Goal: Information Seeking & Learning: Find specific page/section

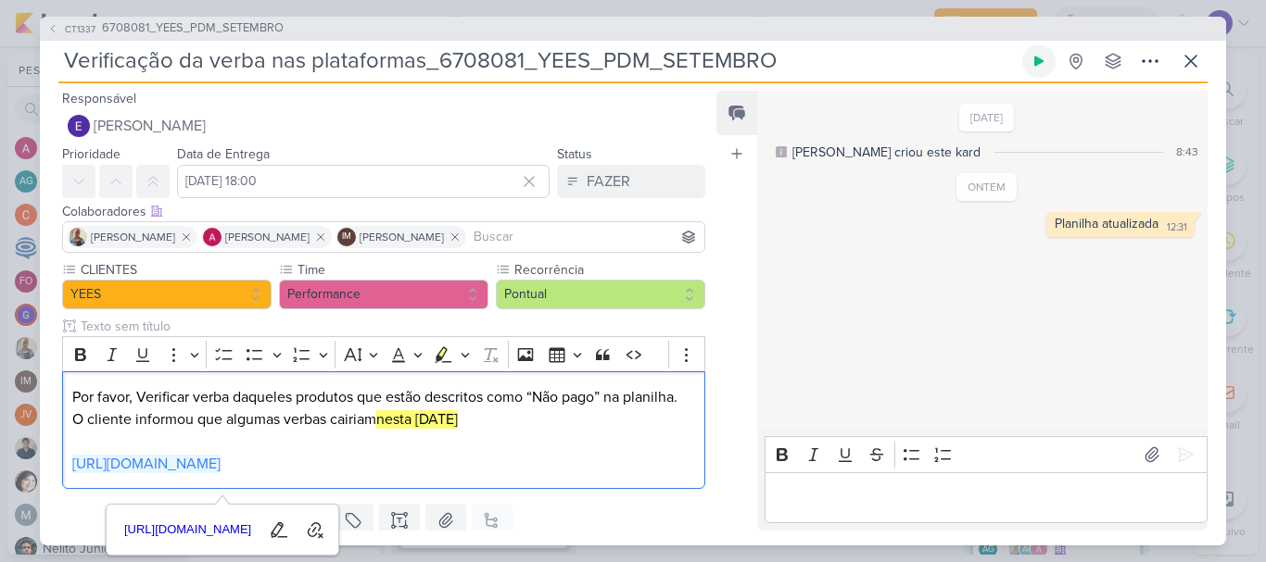
scroll to position [441, 0]
click at [1194, 62] on icon at bounding box center [1191, 61] width 22 height 22
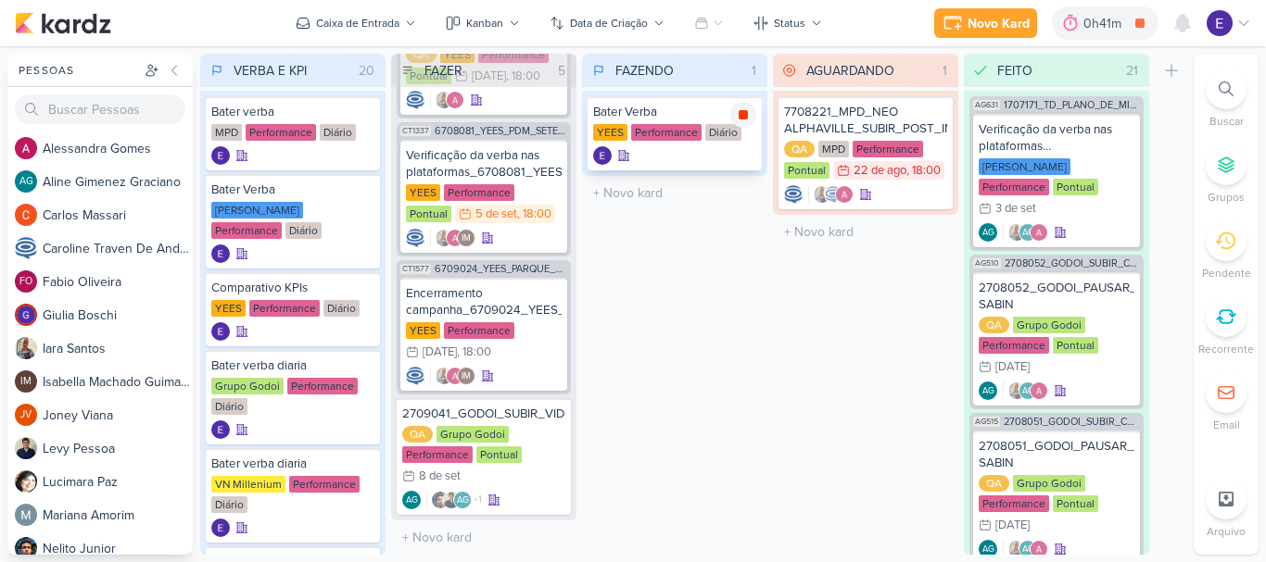
click at [747, 118] on icon at bounding box center [743, 114] width 9 height 9
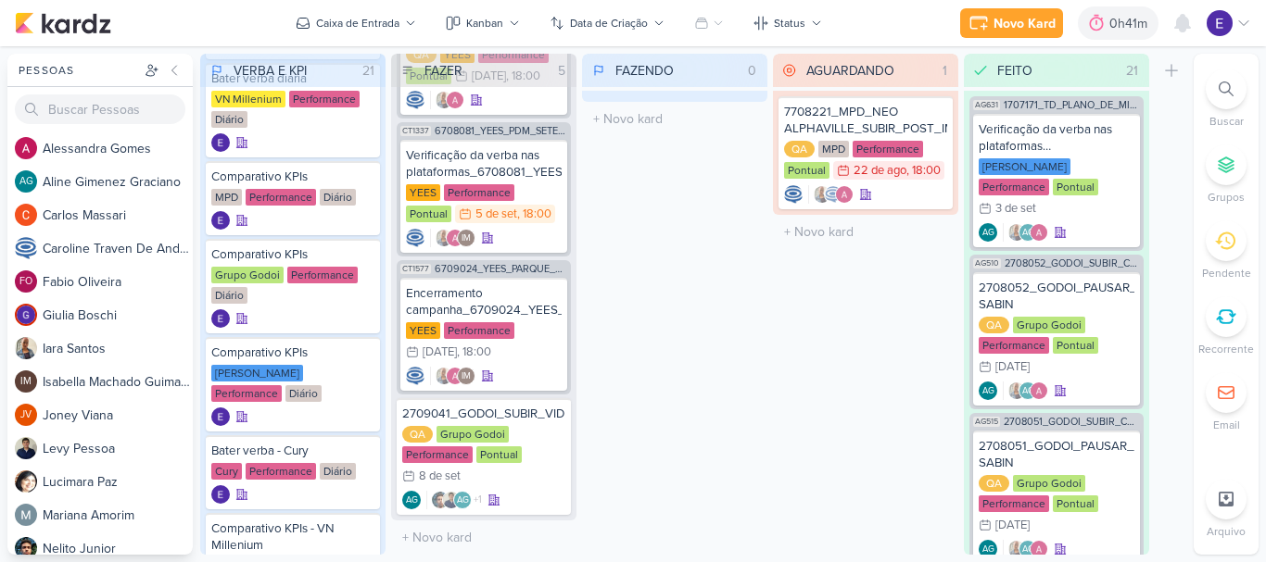
scroll to position [556, 0]
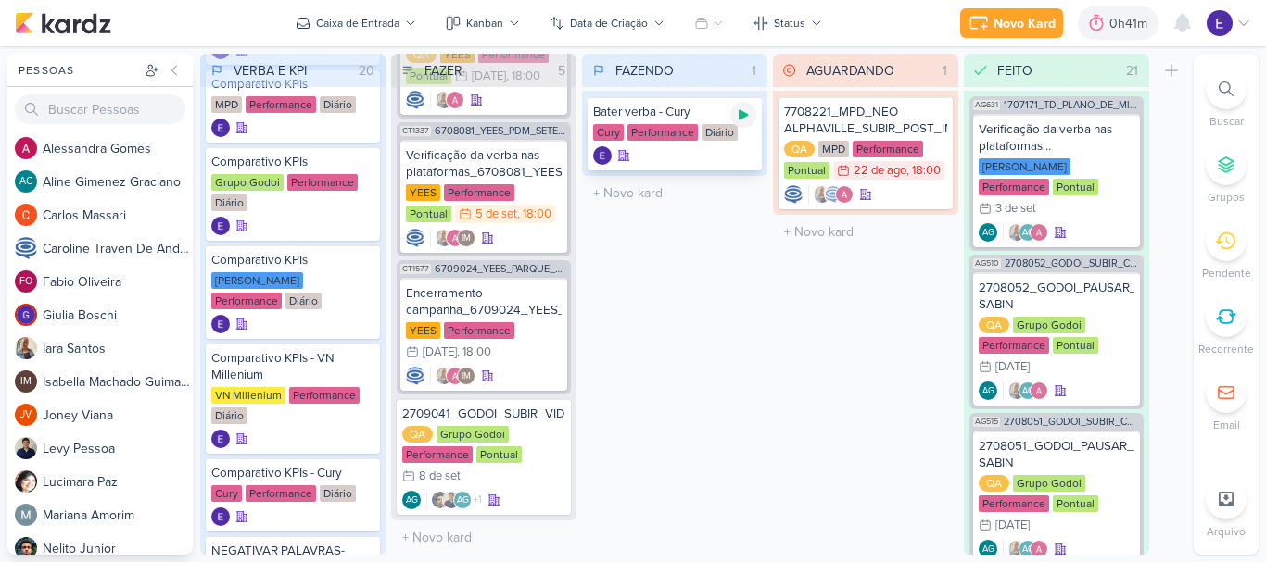
click at [742, 114] on icon at bounding box center [743, 115] width 9 height 10
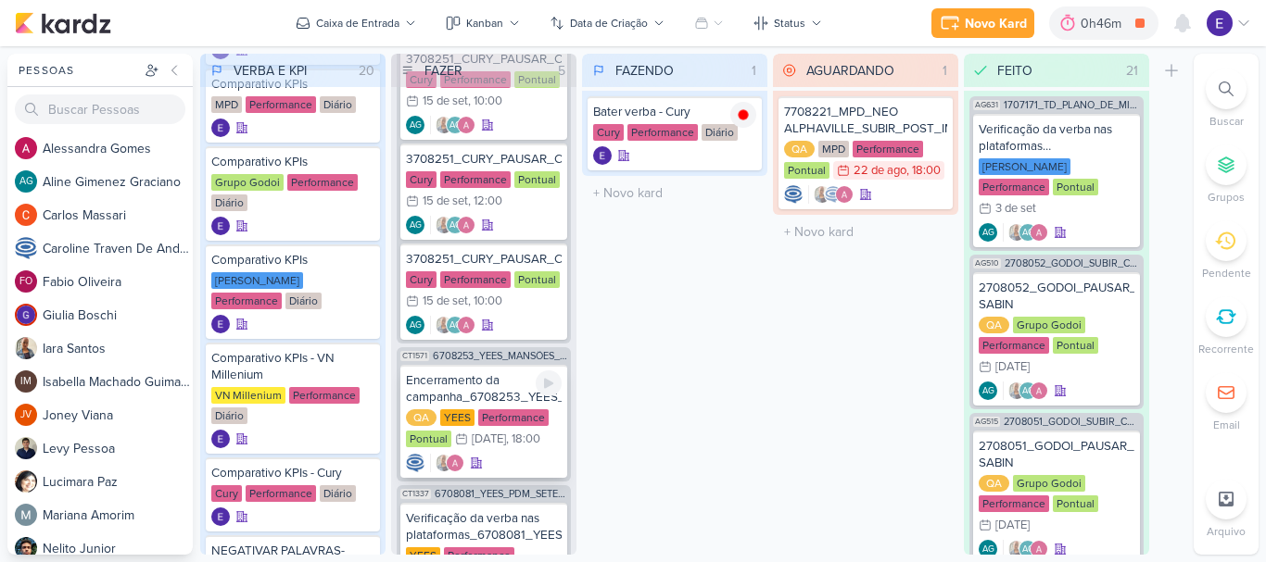
scroll to position [0, 0]
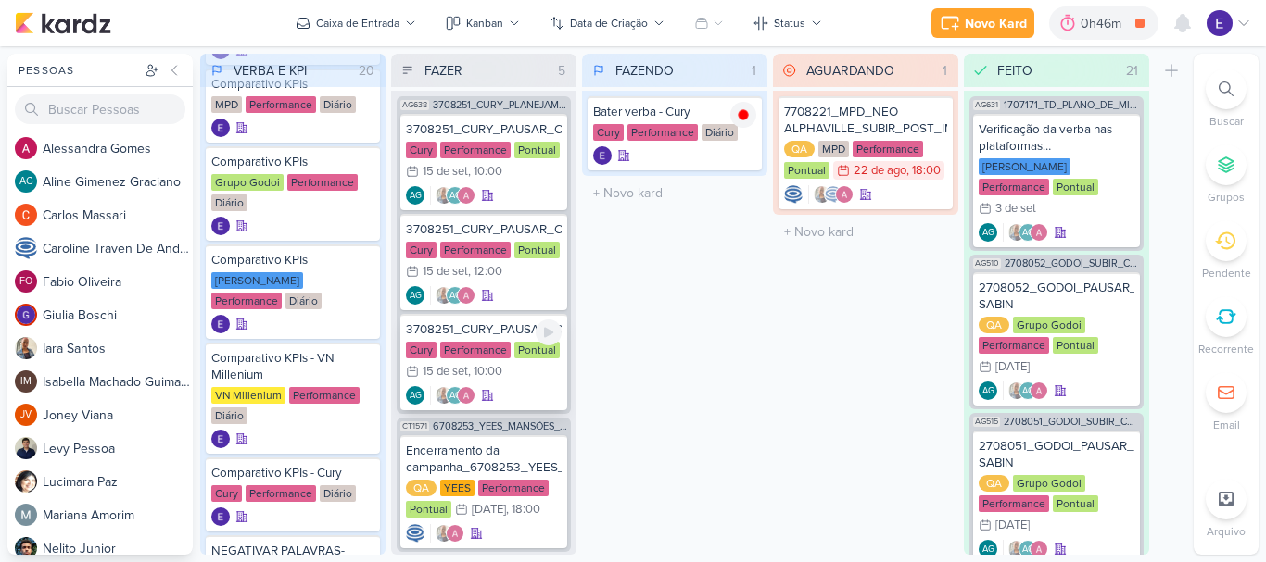
click at [499, 381] on div "Cury Performance Pontual 15/9 15 de set , 10:00" at bounding box center [484, 362] width 156 height 41
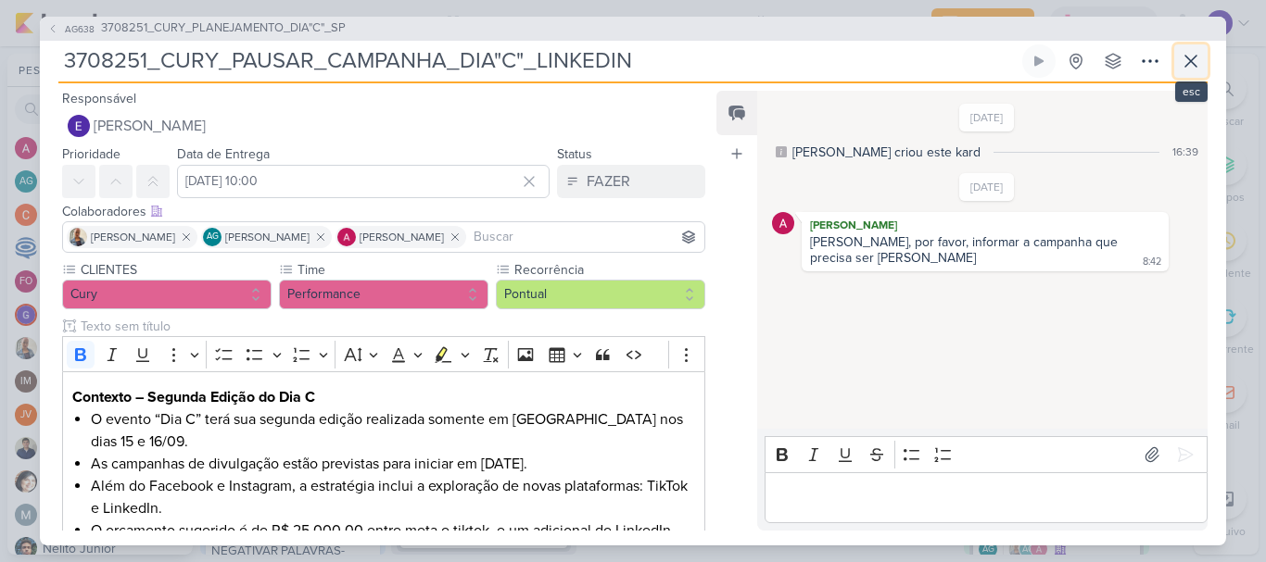
click at [1177, 65] on button at bounding box center [1190, 60] width 33 height 33
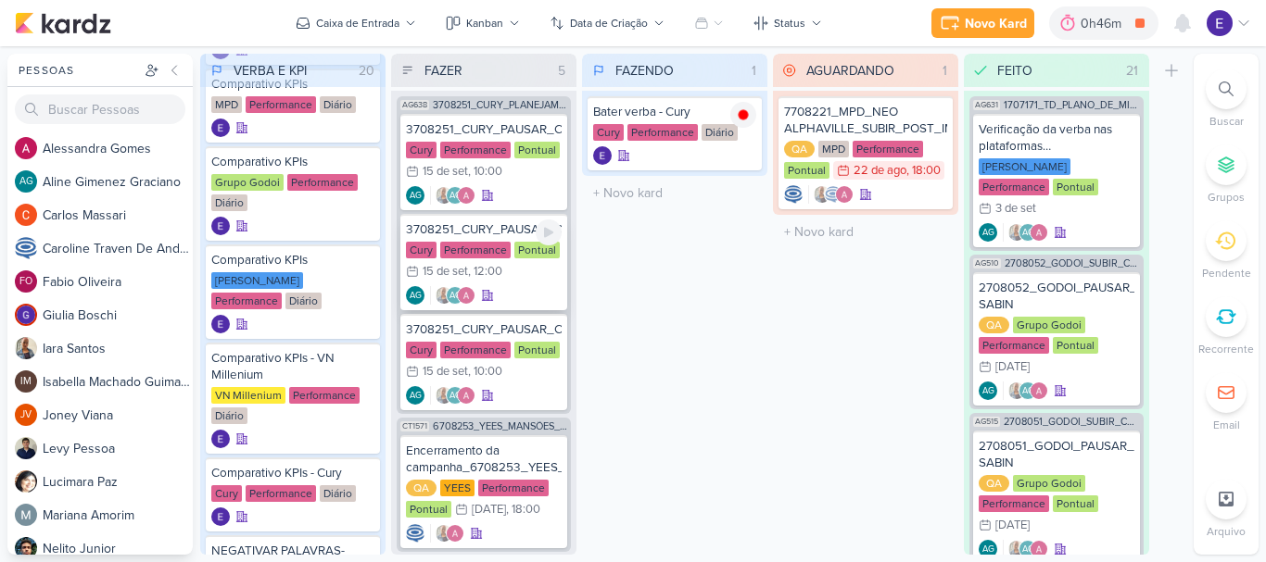
click at [537, 292] on div "AG AG" at bounding box center [484, 295] width 156 height 19
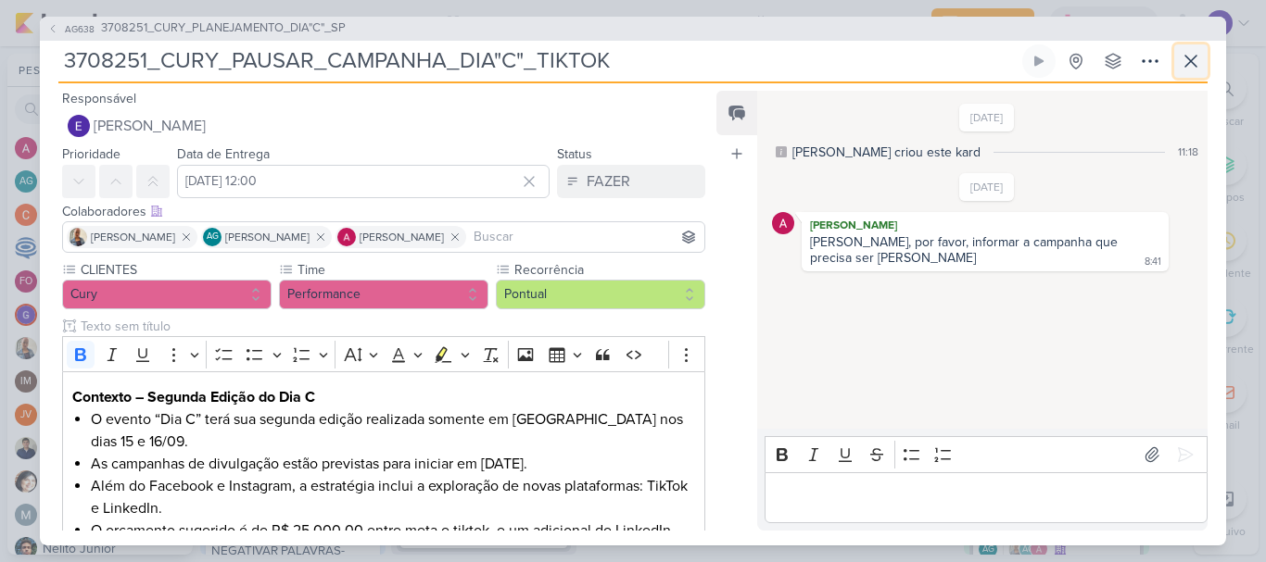
click at [1194, 64] on icon at bounding box center [1190, 61] width 11 height 11
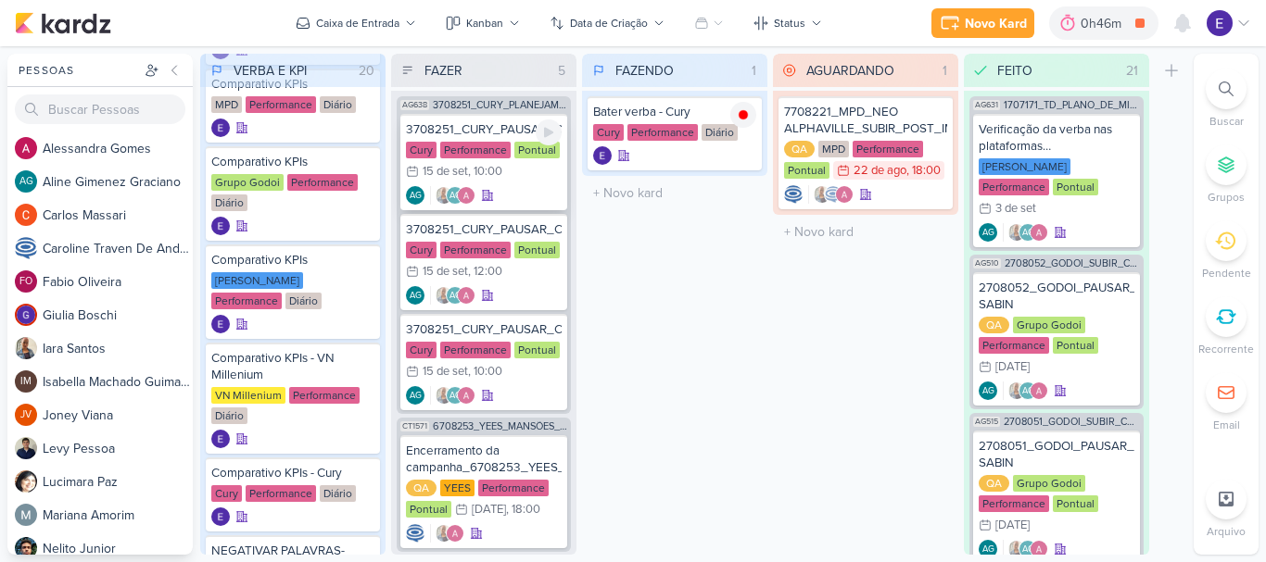
click at [529, 185] on div "3708251_CURY_PAUSAR_CAMPANHA_DIA"C"_META Cury Performance Pontual 15/9 15 de se…" at bounding box center [483, 162] width 167 height 96
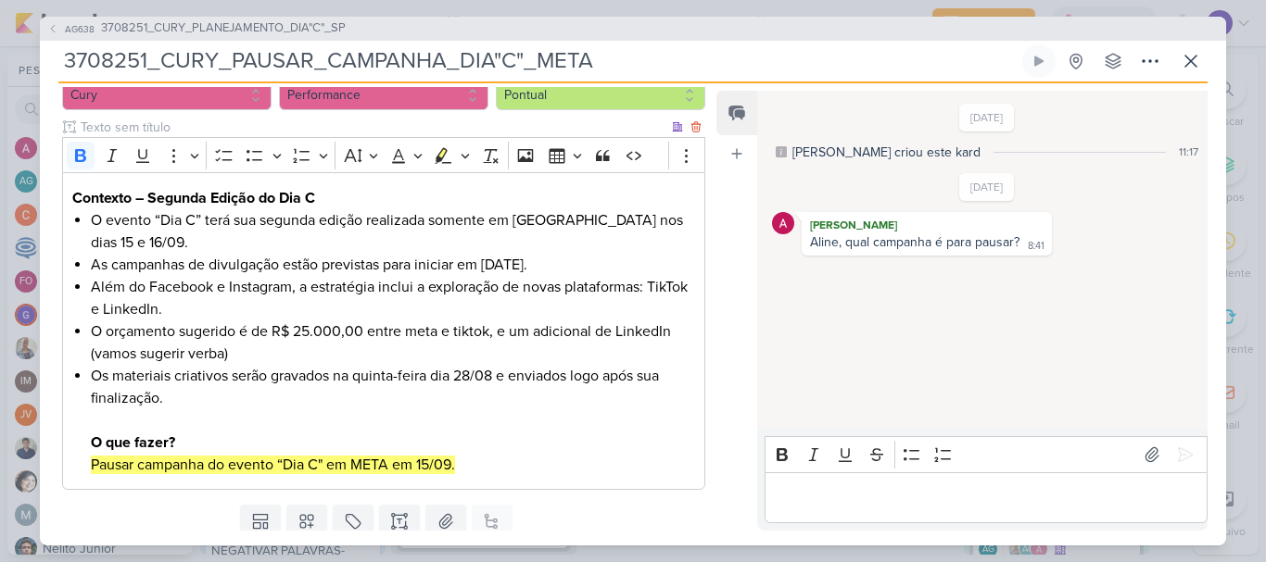
scroll to position [169, 0]
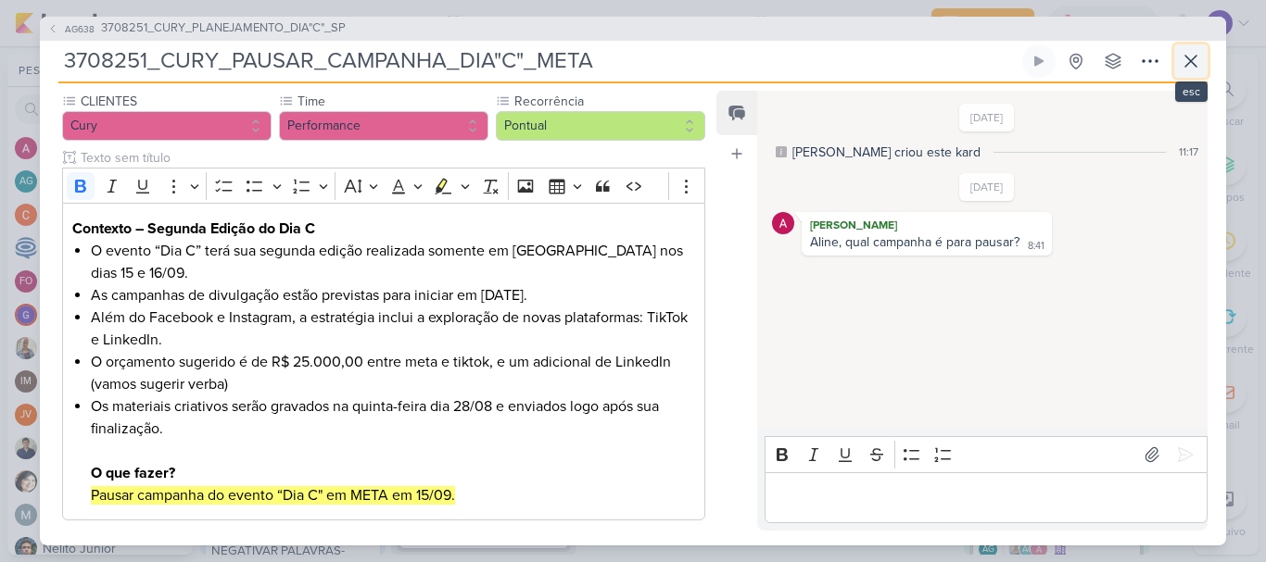
click at [1176, 55] on button at bounding box center [1190, 60] width 33 height 33
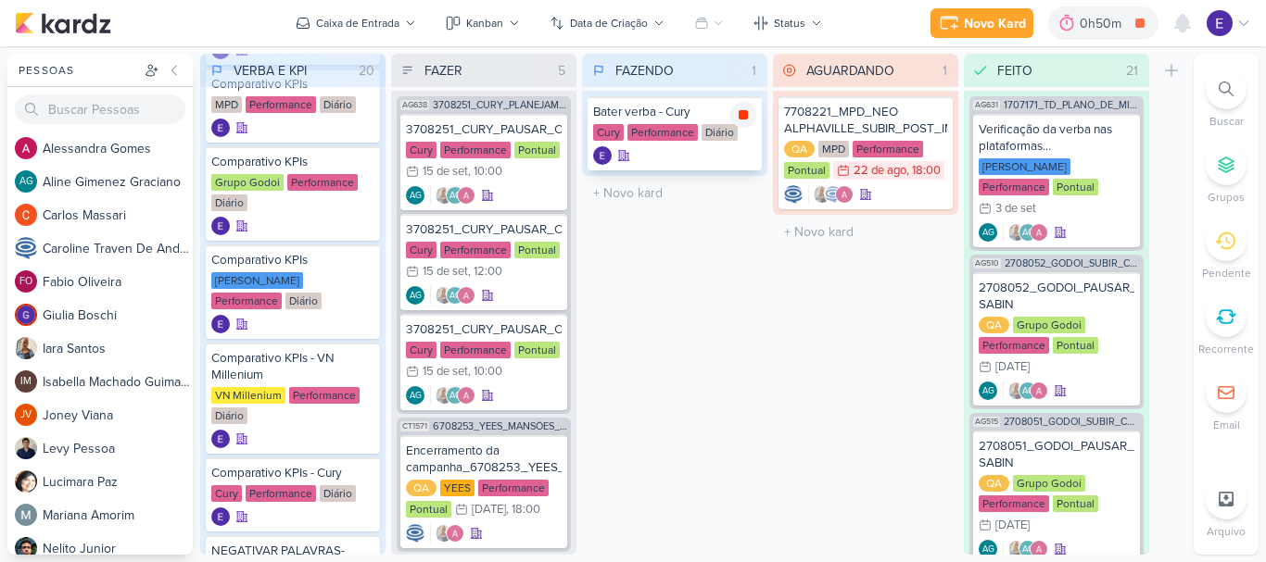
click at [739, 124] on div at bounding box center [743, 115] width 26 height 26
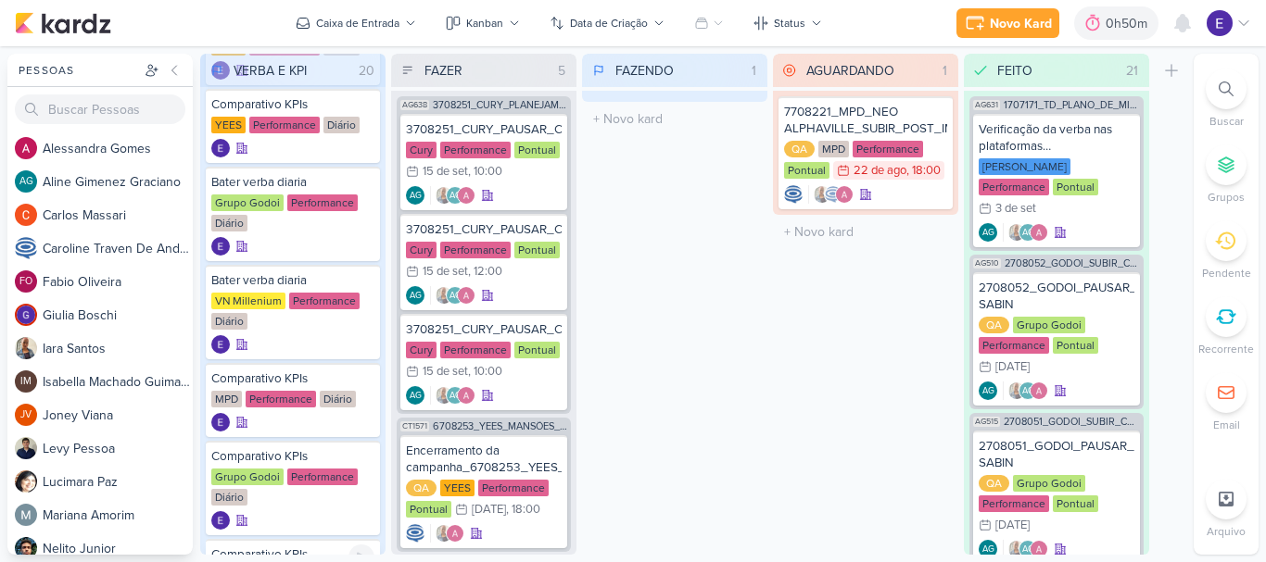
scroll to position [185, 0]
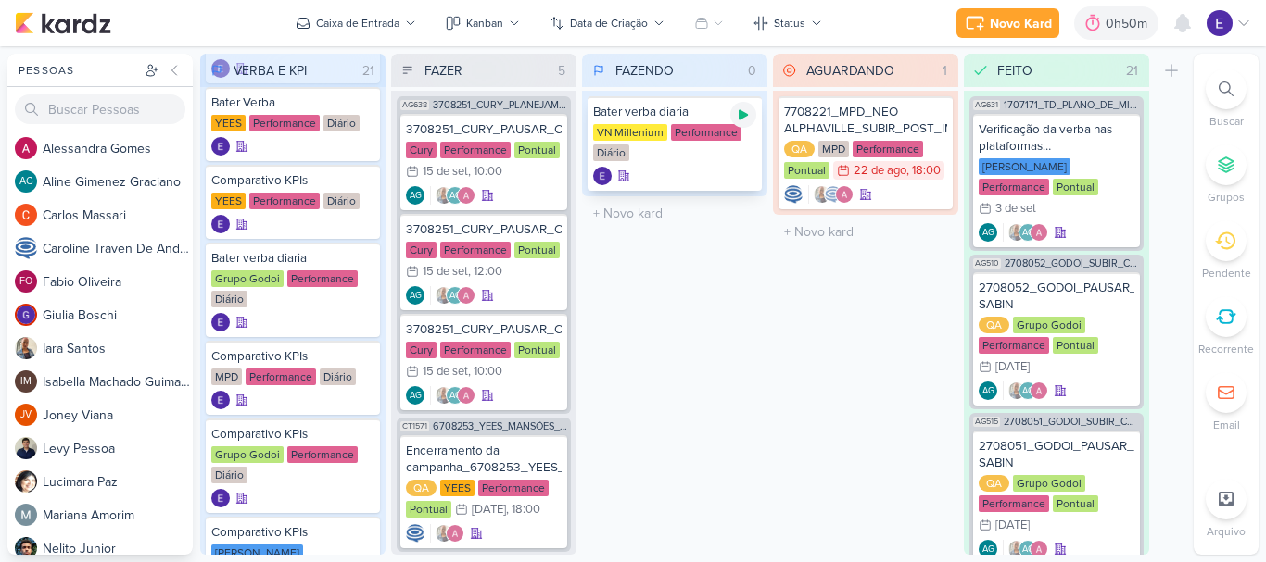
click at [747, 115] on icon at bounding box center [743, 115] width 9 height 10
click at [737, 113] on icon at bounding box center [743, 114] width 15 height 15
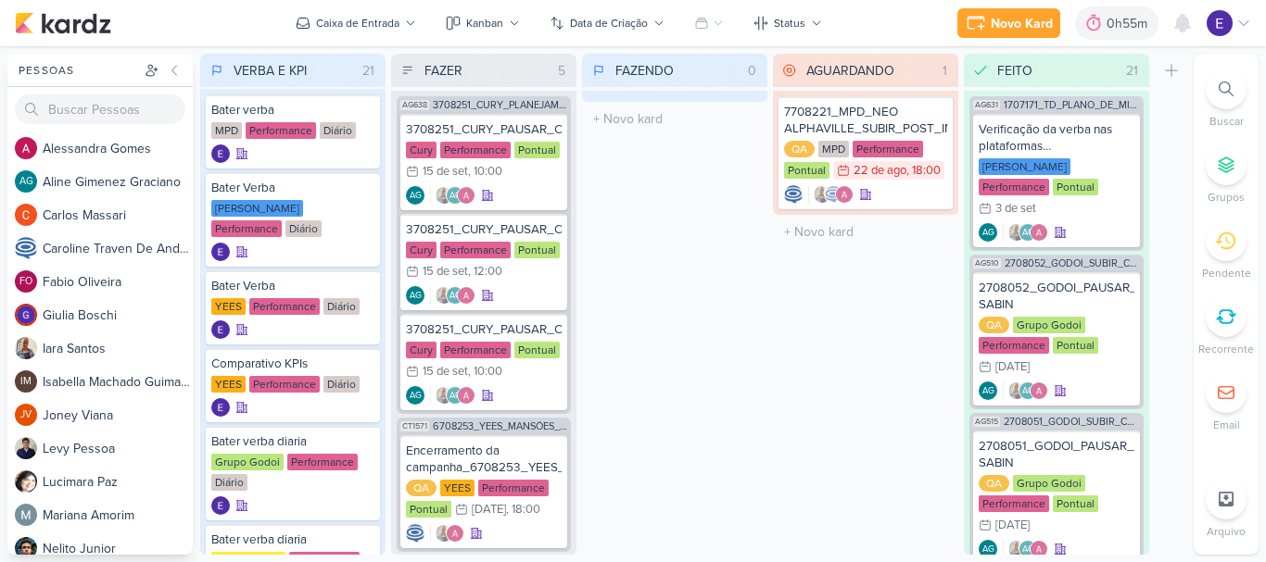
scroll to position [0, 0]
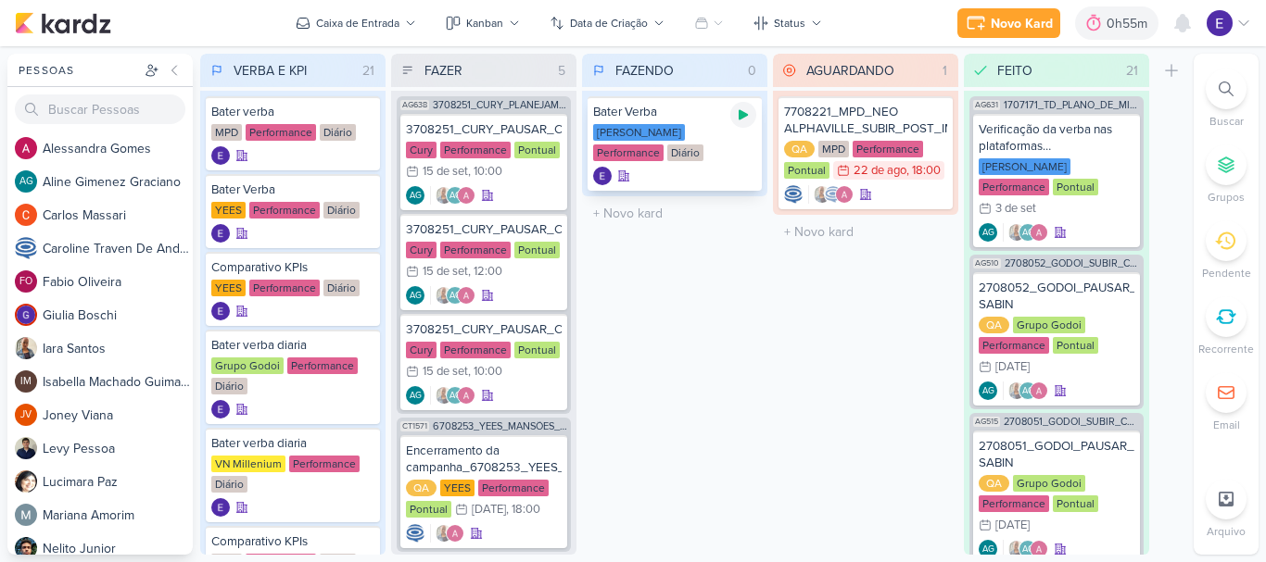
click at [739, 117] on icon at bounding box center [743, 115] width 9 height 10
click at [744, 114] on icon at bounding box center [743, 114] width 9 height 9
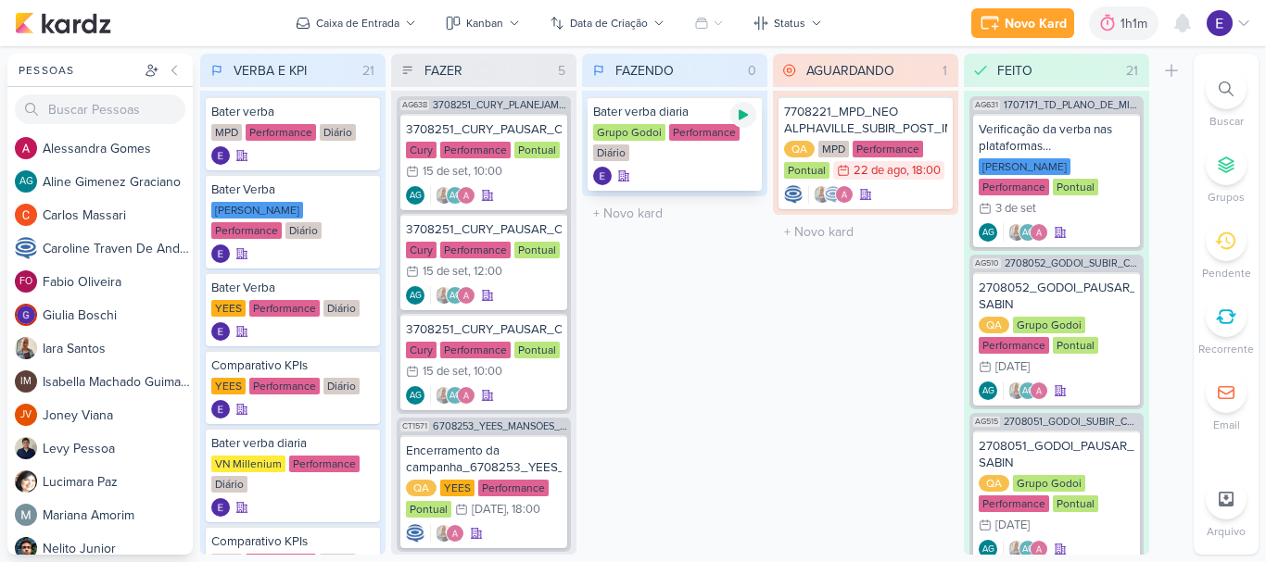
click at [745, 119] on icon at bounding box center [743, 114] width 15 height 15
click at [744, 113] on icon at bounding box center [743, 114] width 9 height 9
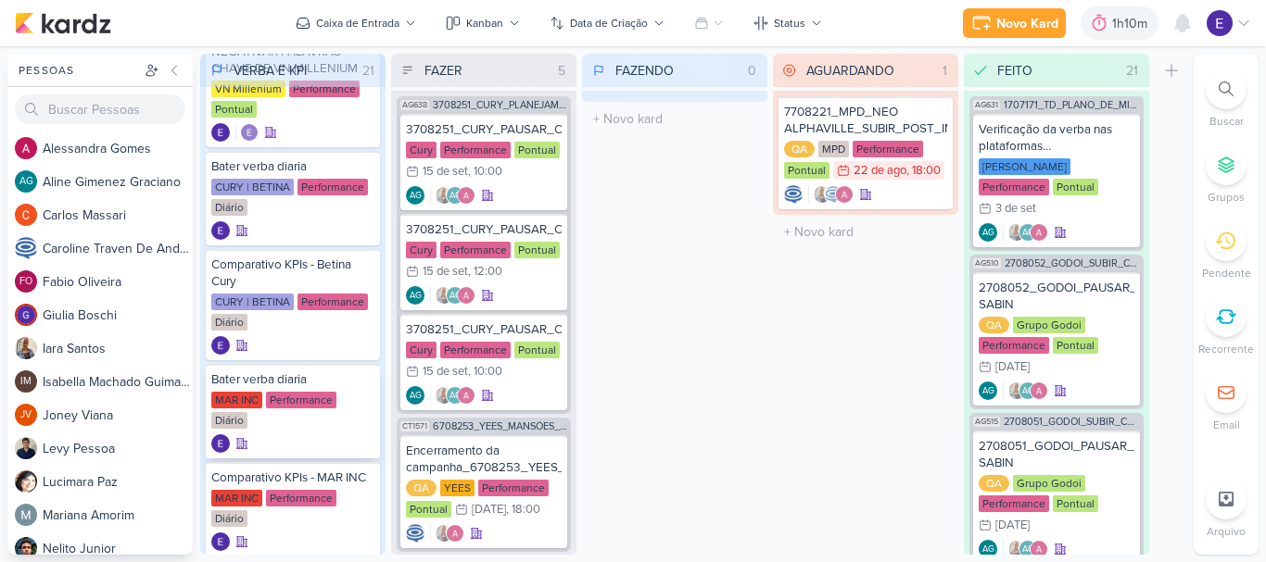
scroll to position [1395, 0]
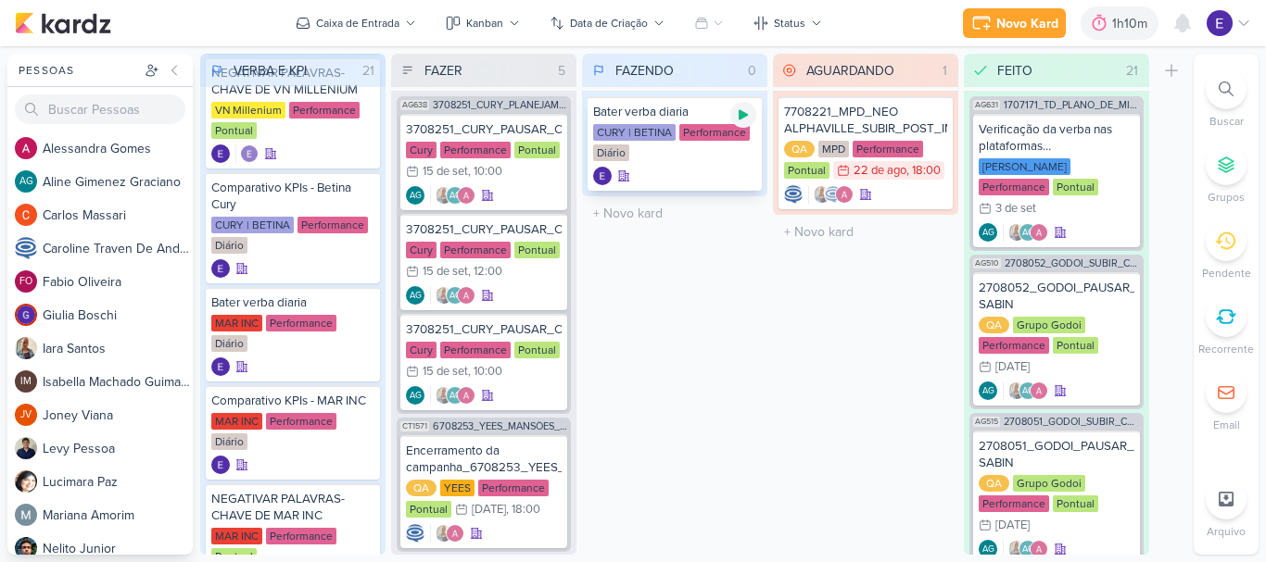
click at [746, 117] on icon at bounding box center [743, 114] width 15 height 15
click at [740, 117] on icon at bounding box center [743, 114] width 9 height 9
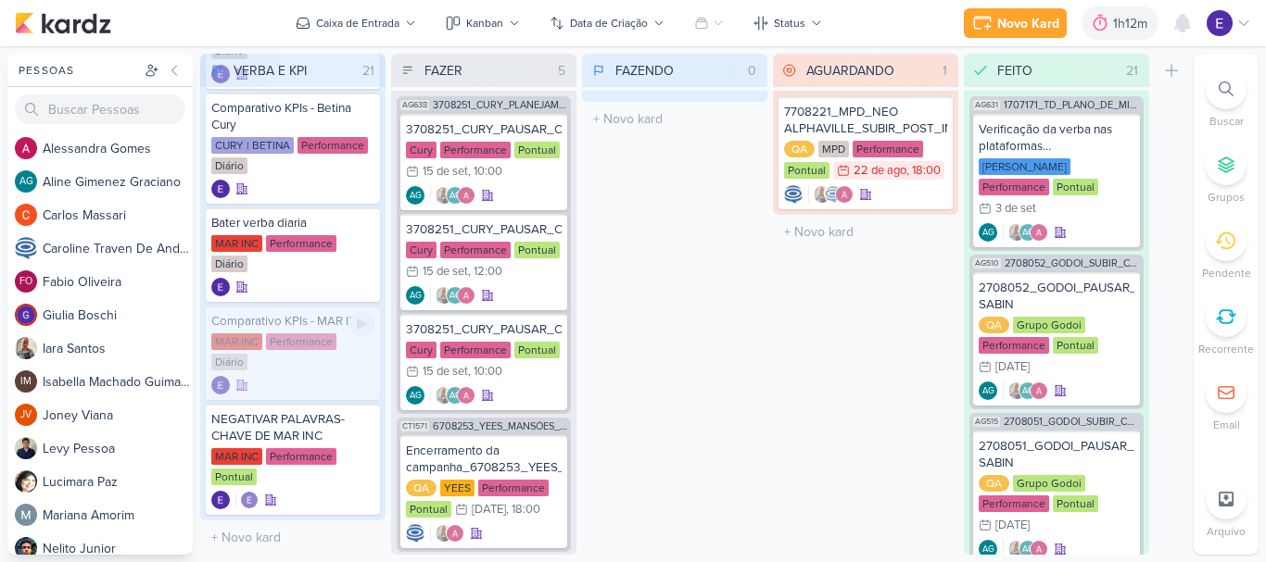
scroll to position [1483, 0]
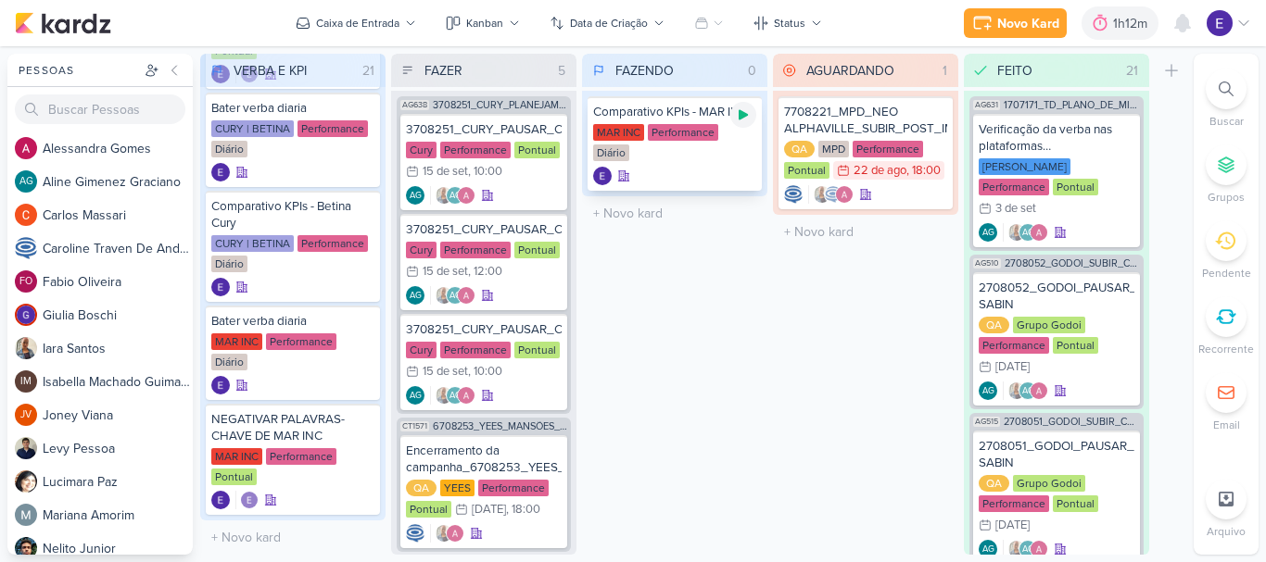
click at [733, 122] on div at bounding box center [743, 115] width 26 height 26
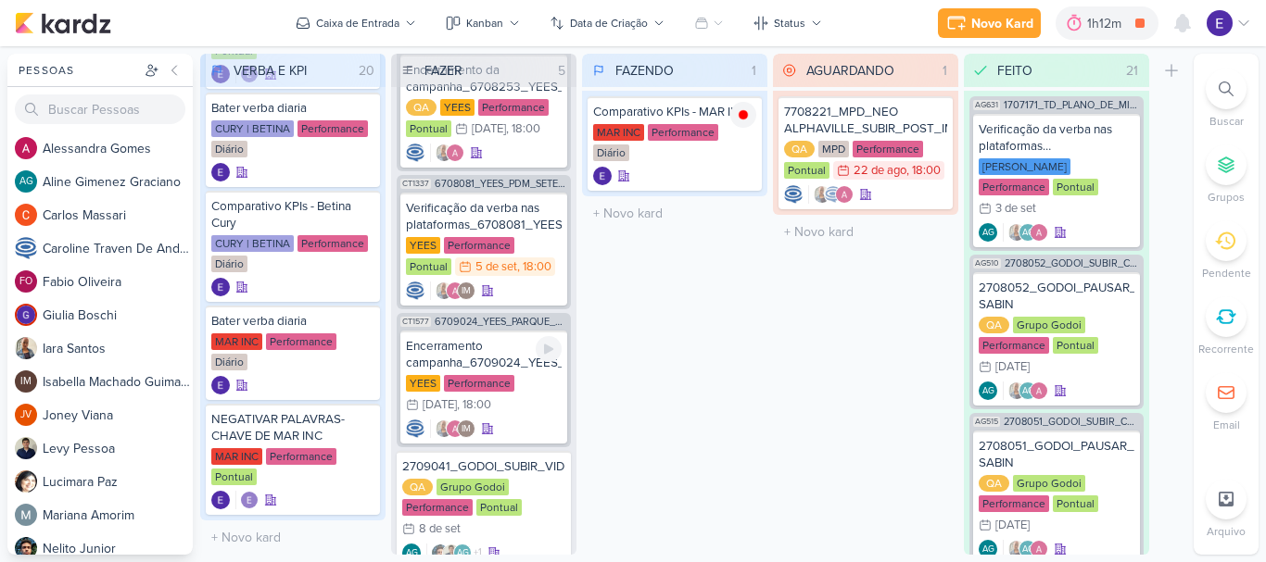
scroll to position [348, 0]
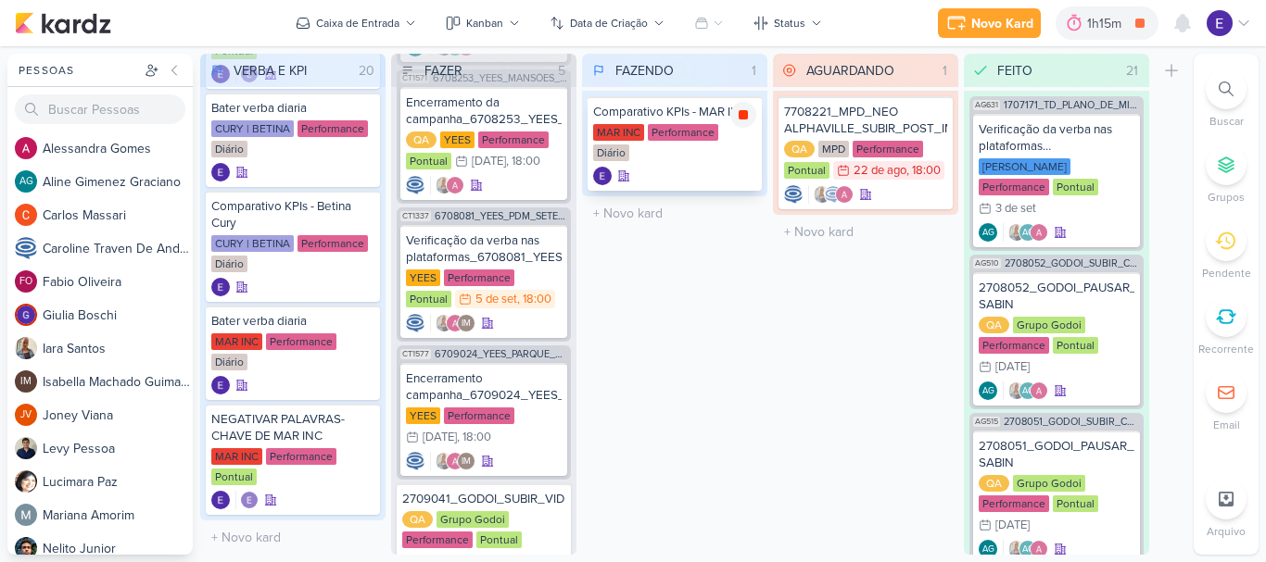
click at [743, 110] on icon at bounding box center [743, 114] width 9 height 9
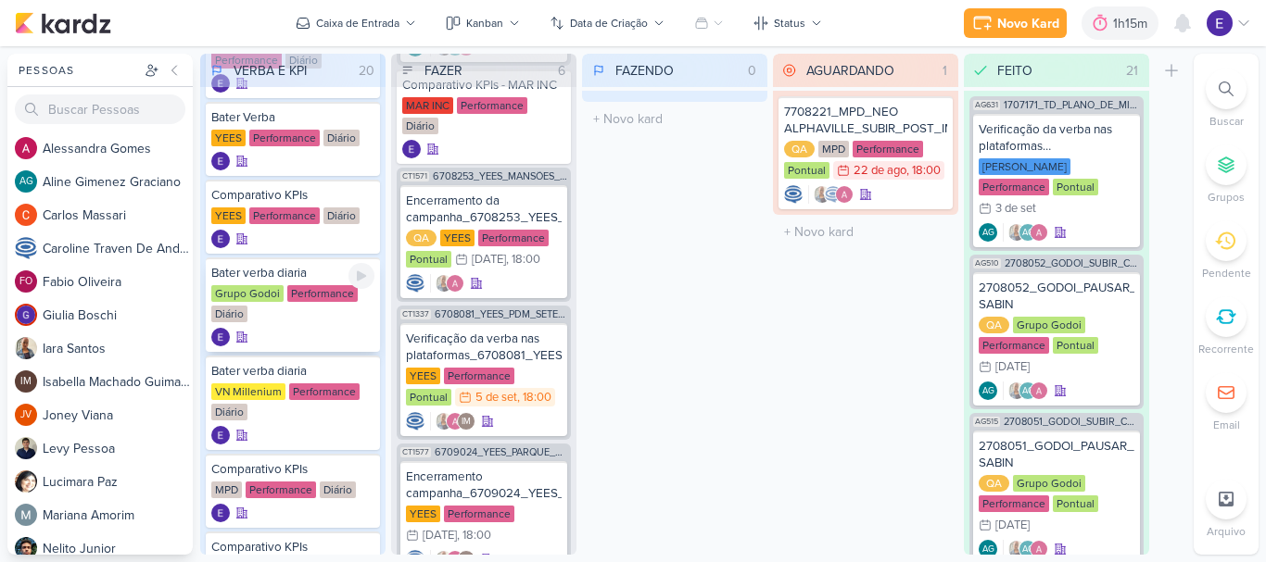
scroll to position [0, 0]
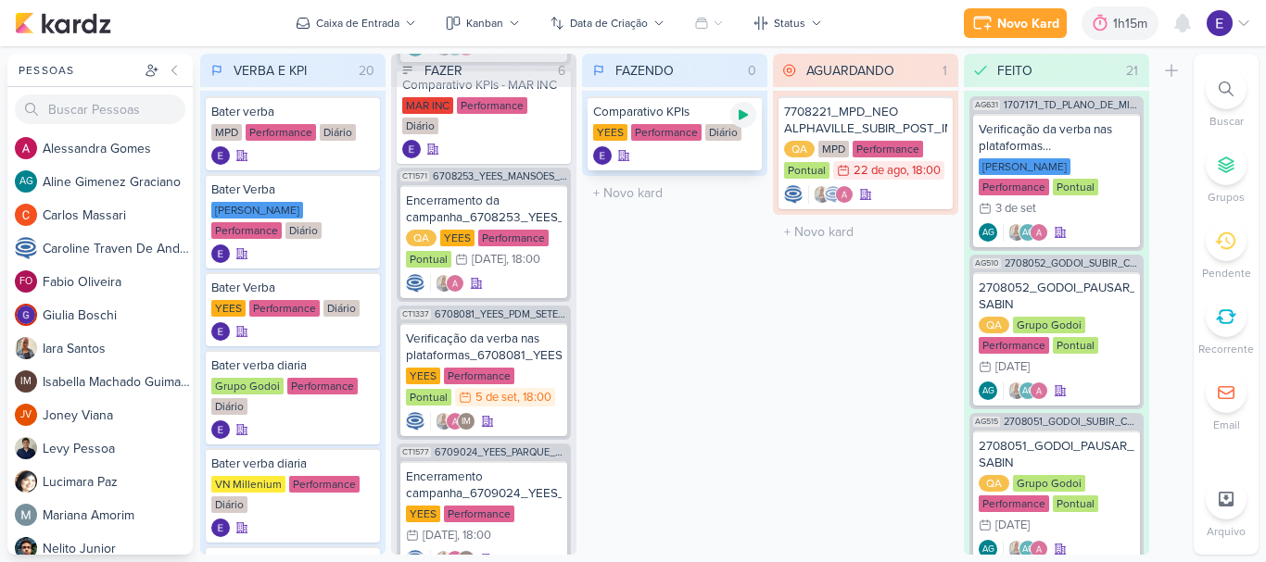
click at [742, 113] on icon at bounding box center [743, 115] width 9 height 10
click at [696, 145] on div "Comparativo KPIs YEES Performance Diário" at bounding box center [674, 133] width 174 height 74
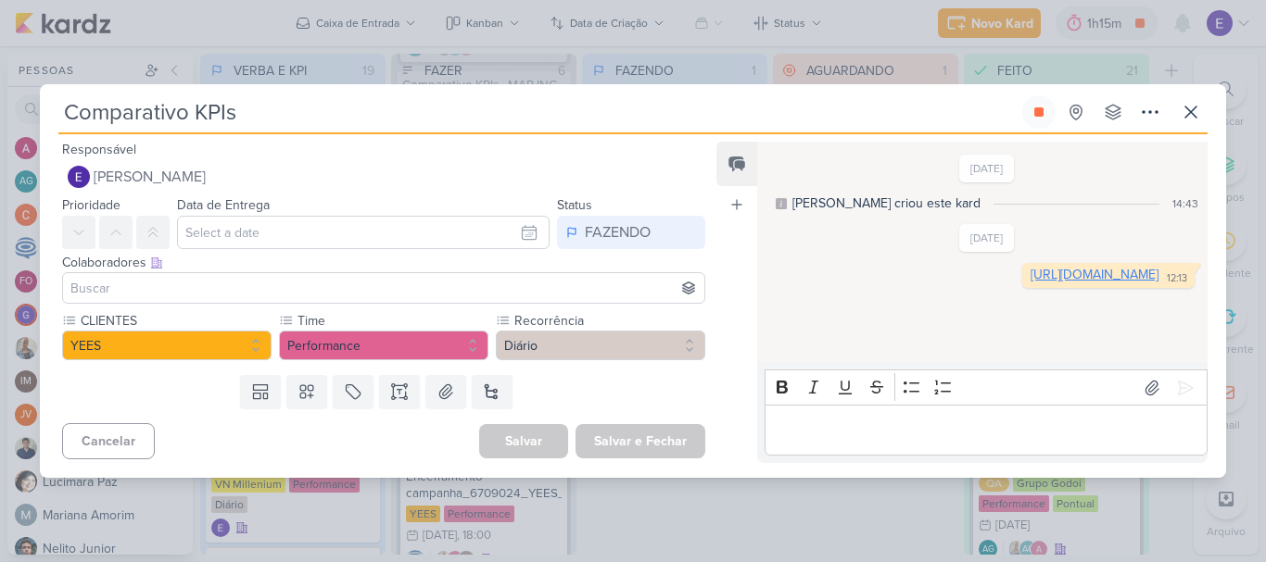
click at [1030, 283] on link "https://docs.google.com/spreadsheets/d/1RPGMP3u5yZLTYvzZBha9CVR-pfyOC58Ct5NYCfR…" at bounding box center [1094, 275] width 128 height 16
click at [1040, 113] on icon at bounding box center [1038, 111] width 9 height 9
click at [1203, 110] on button at bounding box center [1190, 111] width 33 height 33
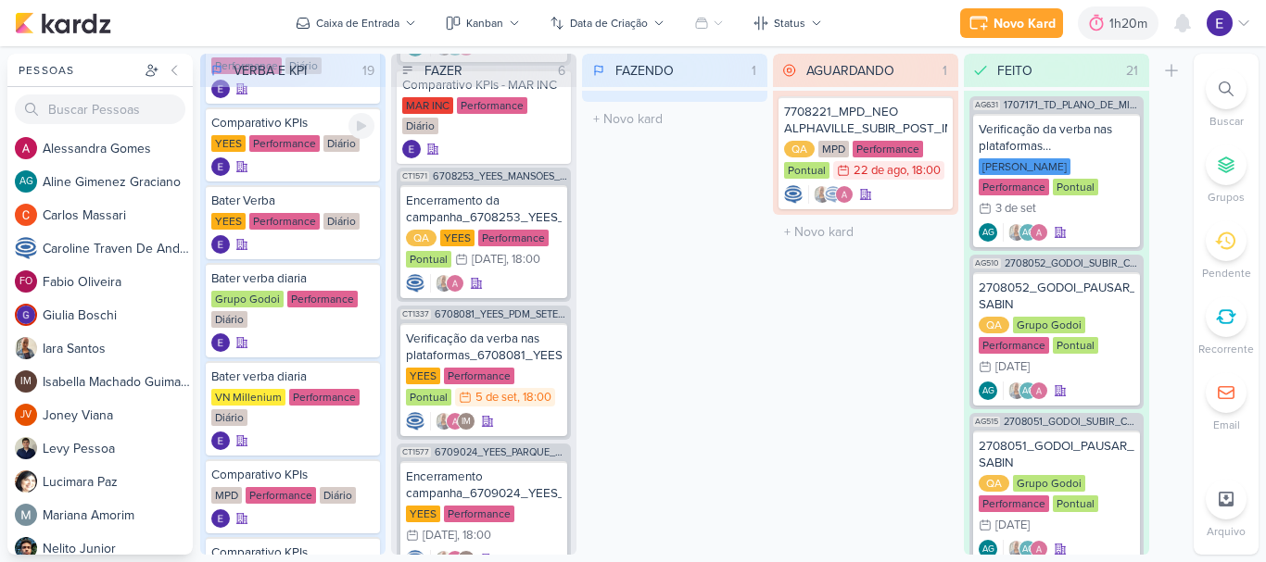
scroll to position [185, 0]
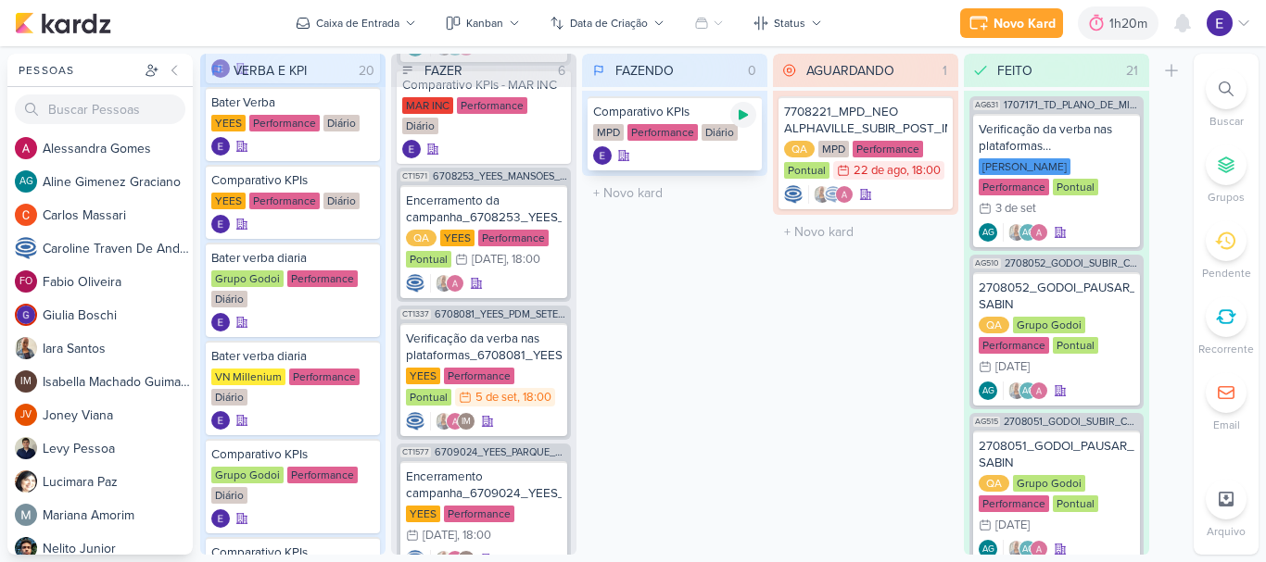
click at [754, 113] on div at bounding box center [743, 115] width 26 height 26
click at [671, 145] on div "Comparativo KPIs MPD Performance Diário" at bounding box center [674, 133] width 174 height 74
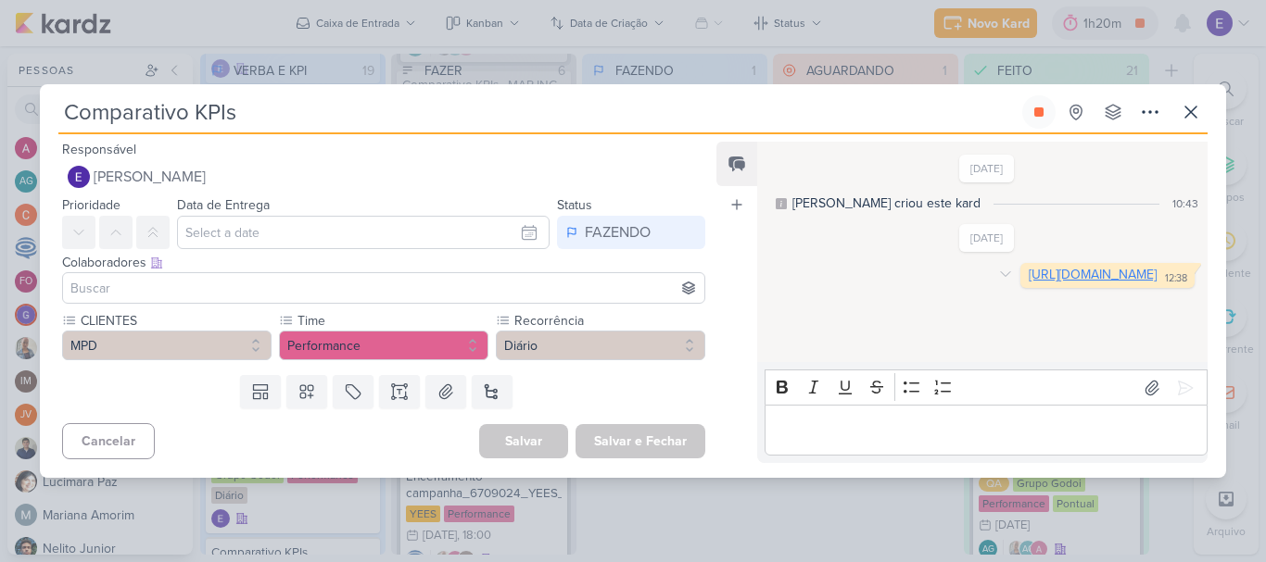
click at [1029, 283] on link "https://docs.google.com/spreadsheets/d/1y1Qb-Q9mt2I-CWacQCuJUm1svb_5TiwWkTSMWIP…" at bounding box center [1093, 275] width 128 height 16
click at [1027, 119] on button at bounding box center [1038, 111] width 33 height 33
click at [1188, 110] on icon at bounding box center [1190, 112] width 11 height 11
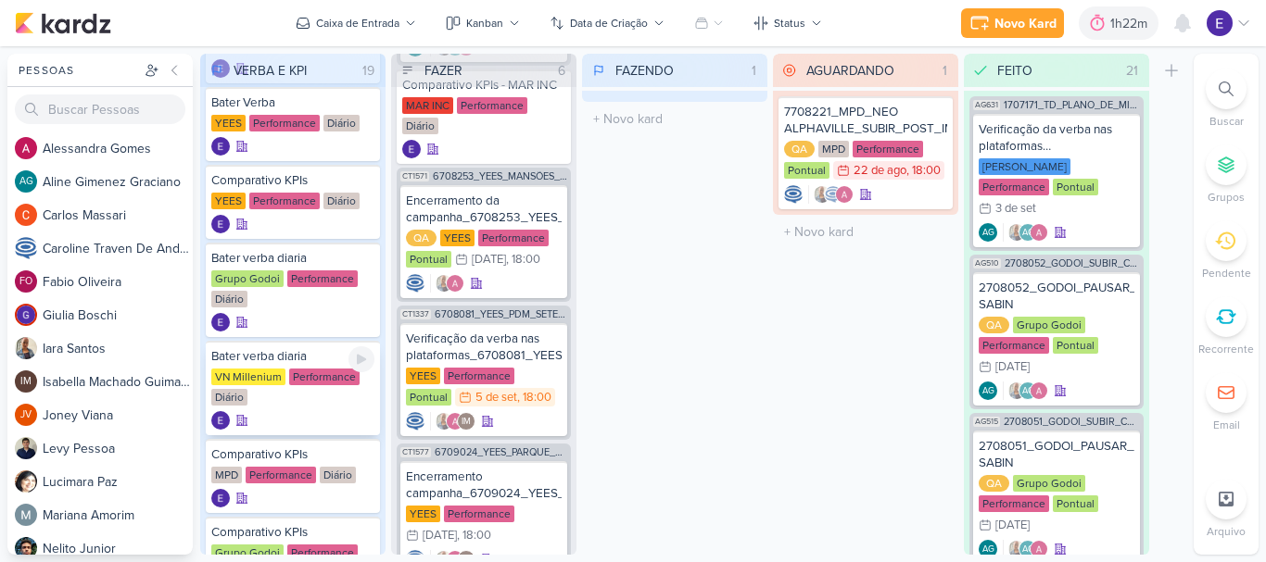
click at [219, 390] on div "Diário" at bounding box center [229, 397] width 36 height 17
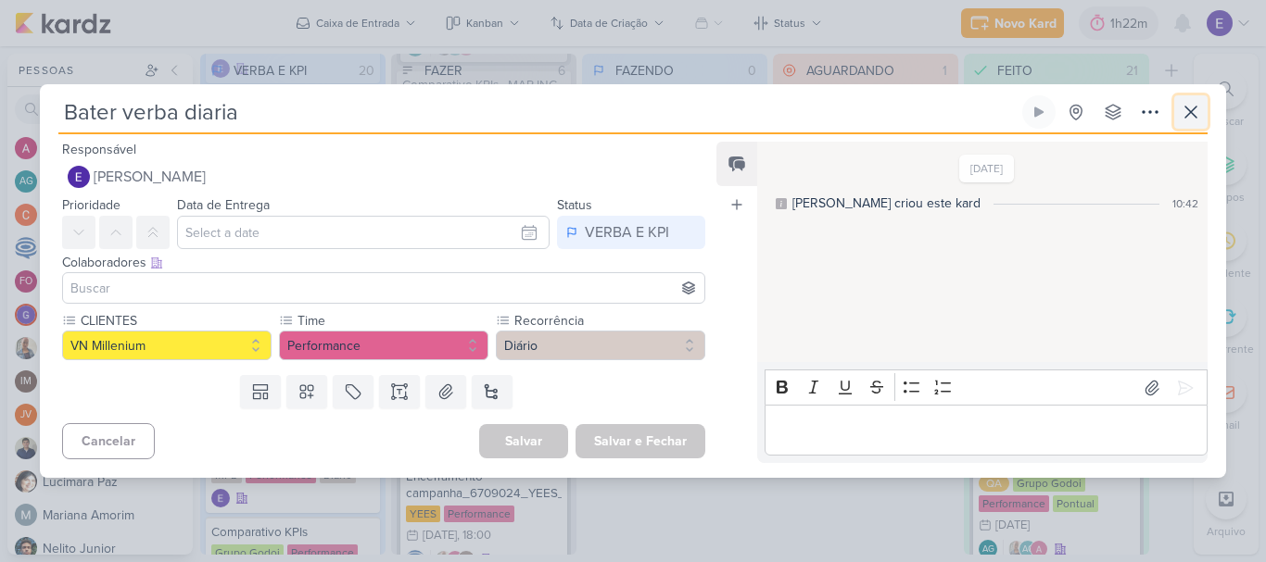
click at [1199, 105] on icon at bounding box center [1191, 112] width 22 height 22
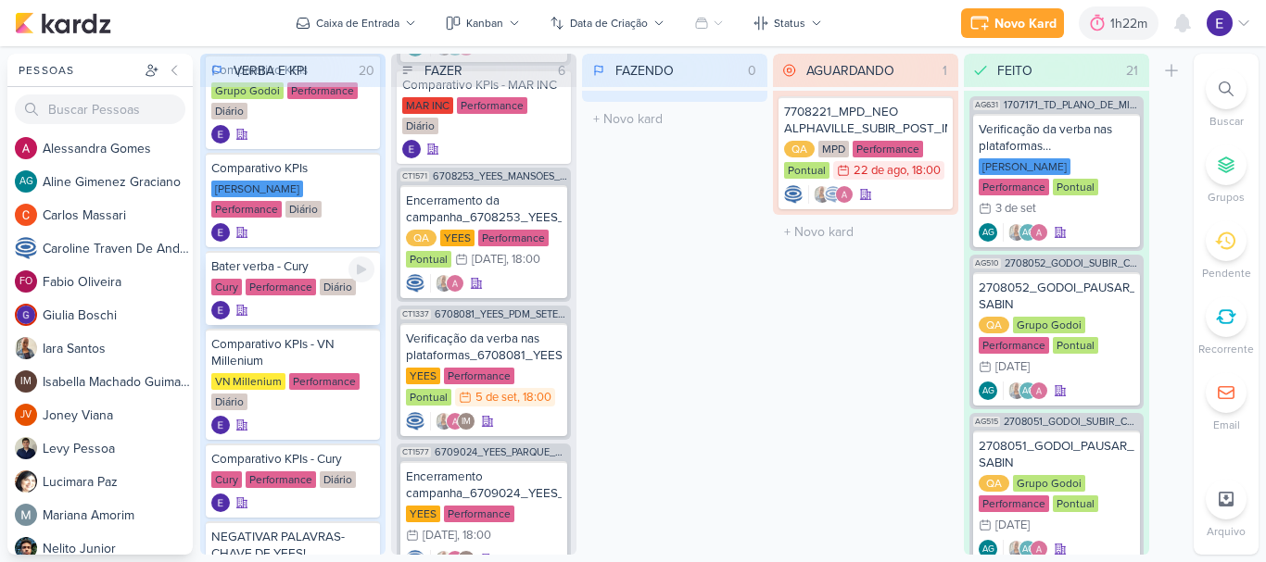
scroll to position [649, 0]
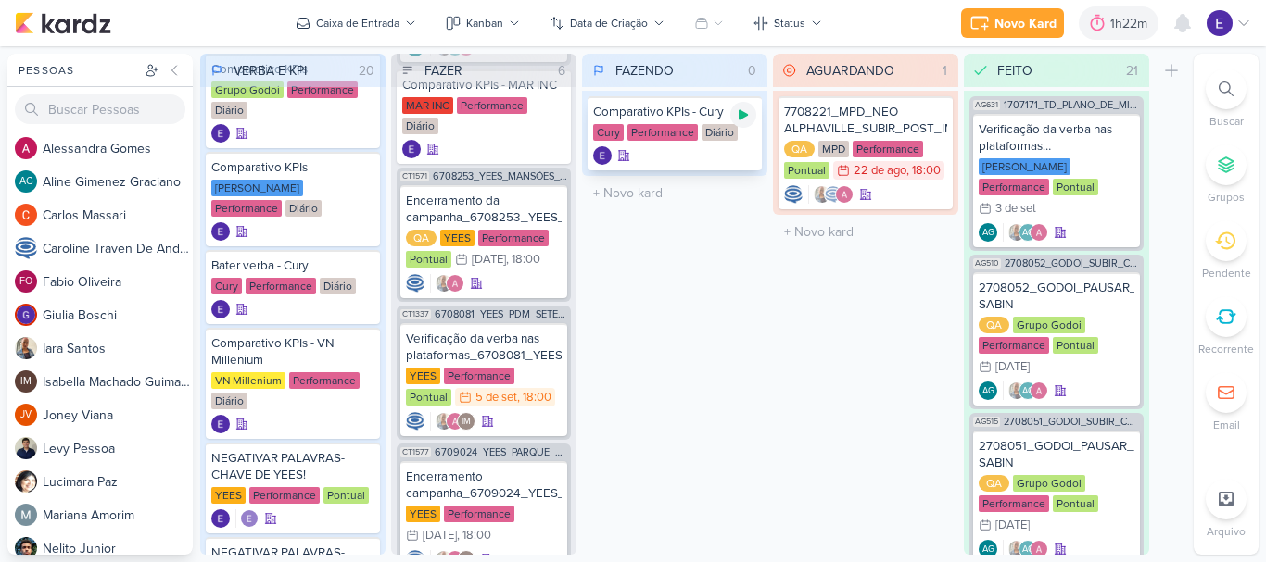
click at [747, 112] on icon at bounding box center [743, 114] width 15 height 15
click at [657, 117] on div "Comparativo KPIs - Cury" at bounding box center [674, 112] width 163 height 17
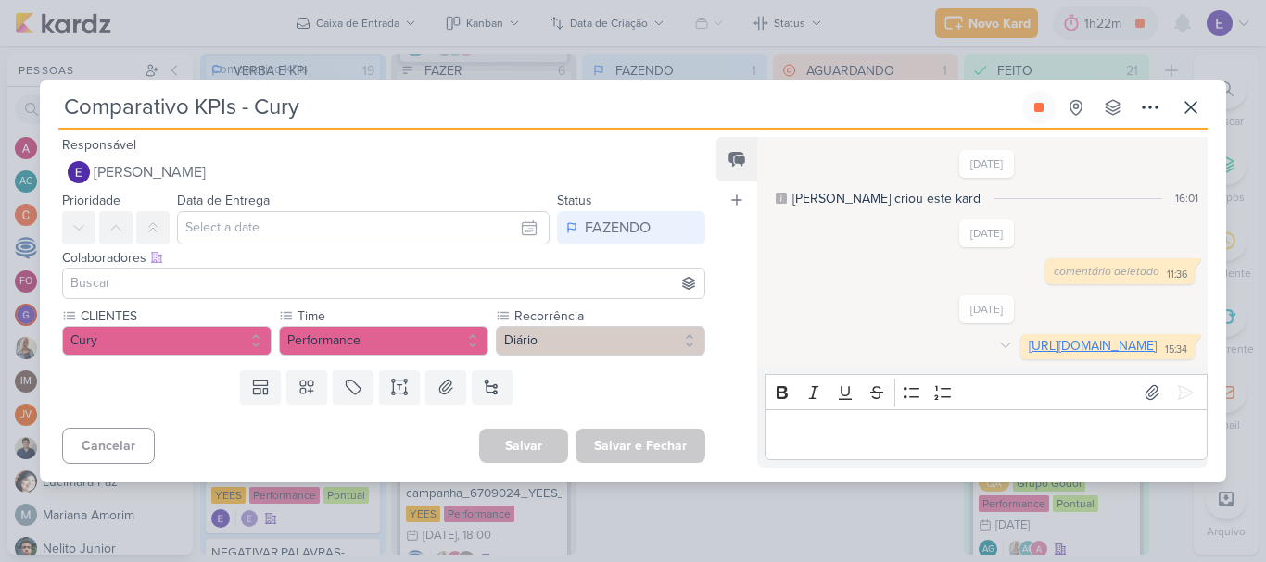
click at [1029, 344] on link "https://docs.google.com/spreadsheets/d/16j2fyQzYRCkADzCBv4I23HYayzya-Fgp9TLxxJg…" at bounding box center [1093, 346] width 128 height 16
click at [1026, 96] on button at bounding box center [1038, 107] width 33 height 33
click at [1185, 96] on icon at bounding box center [1191, 107] width 22 height 22
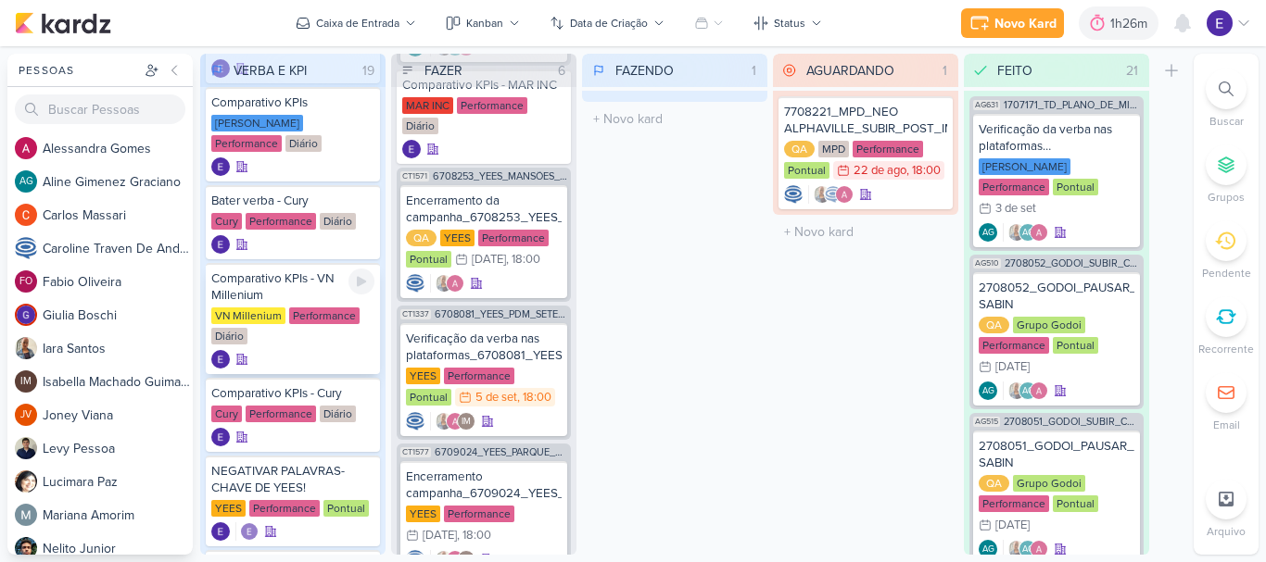
scroll to position [741, 0]
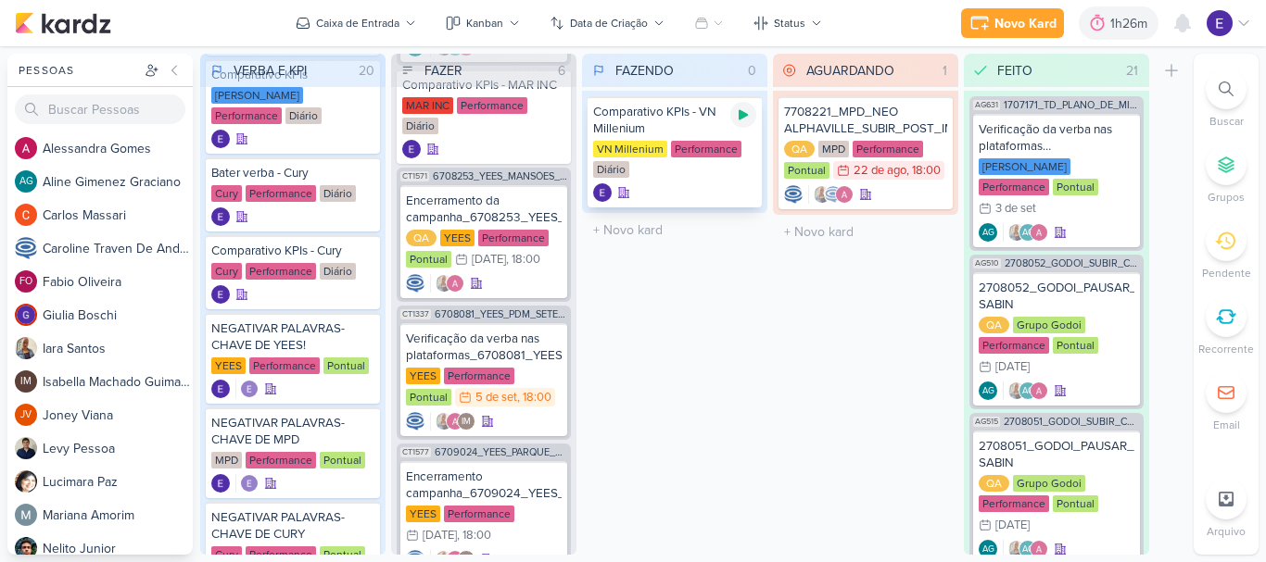
click at [752, 112] on div at bounding box center [743, 115] width 26 height 26
click at [731, 167] on div "VN Millenium Performance Diário" at bounding box center [674, 160] width 163 height 39
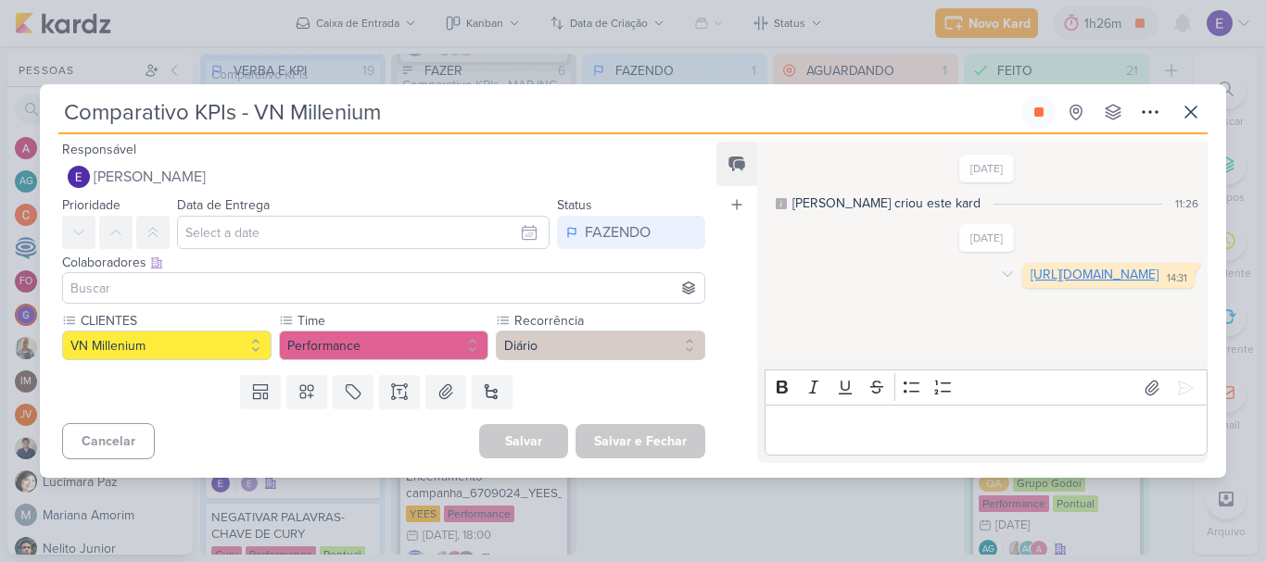
click at [1030, 283] on link "https://docs.google.com/spreadsheets/d/1K2JbJ69yAjhoBuWCk-Eny1zkEGYraCZU8iTDiNZ…" at bounding box center [1094, 275] width 128 height 16
click at [1029, 109] on button at bounding box center [1038, 111] width 33 height 33
click at [1179, 113] on button at bounding box center [1190, 111] width 33 height 33
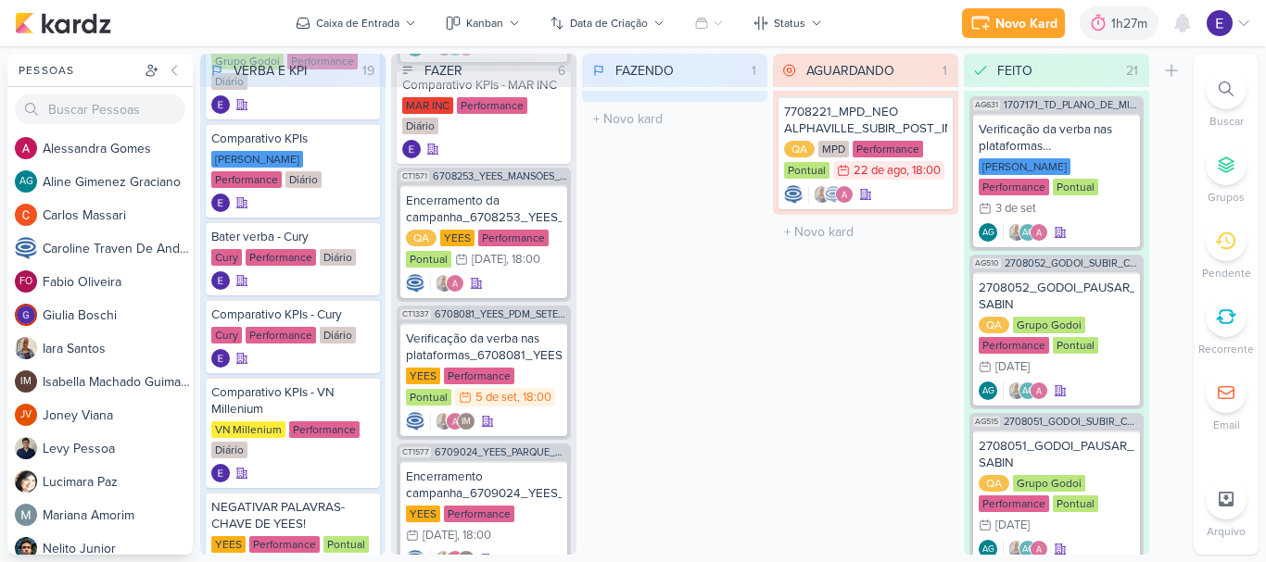
scroll to position [649, 0]
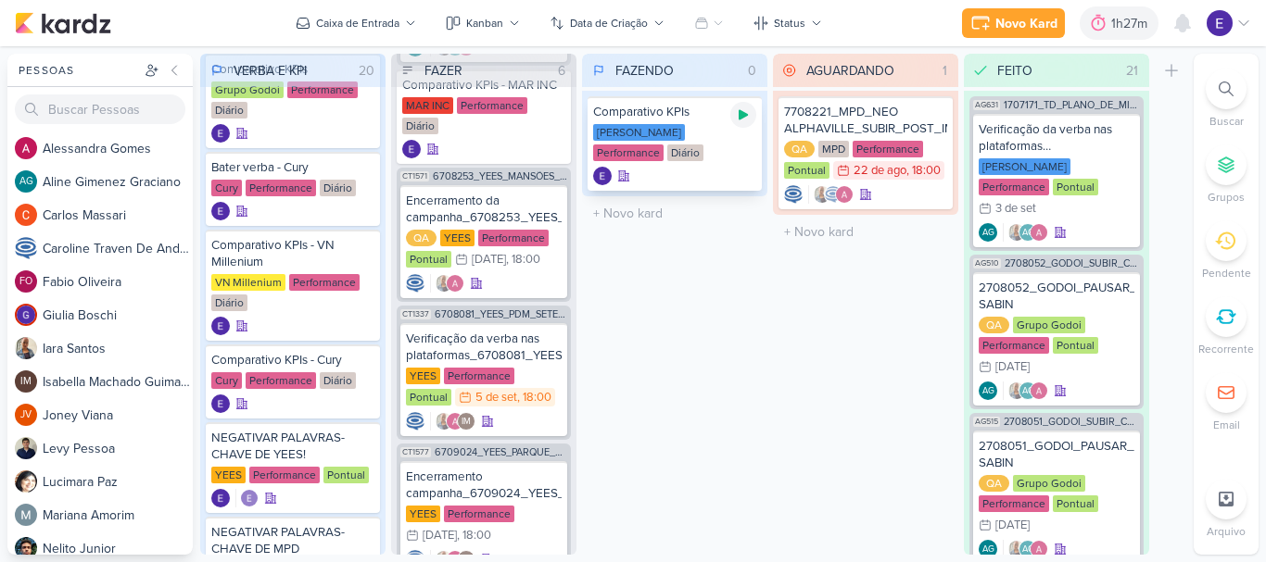
click at [751, 109] on div at bounding box center [743, 115] width 26 height 26
click at [675, 179] on div at bounding box center [674, 176] width 163 height 19
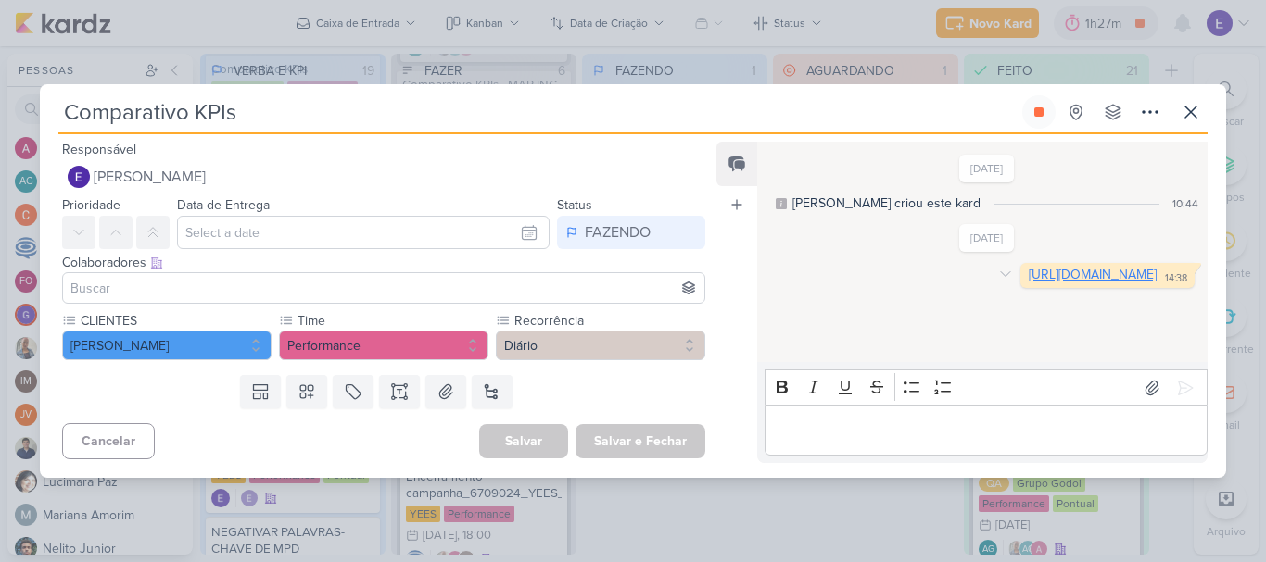
click at [1029, 283] on link "https://docs.google.com/spreadsheets/d/1fRObwiKG9tiDiDcDhtIV-uL_A4AxCZ0AfFSRipn…" at bounding box center [1093, 275] width 128 height 16
click at [1026, 118] on button at bounding box center [1038, 111] width 33 height 33
click at [1194, 116] on icon at bounding box center [1190, 112] width 11 height 11
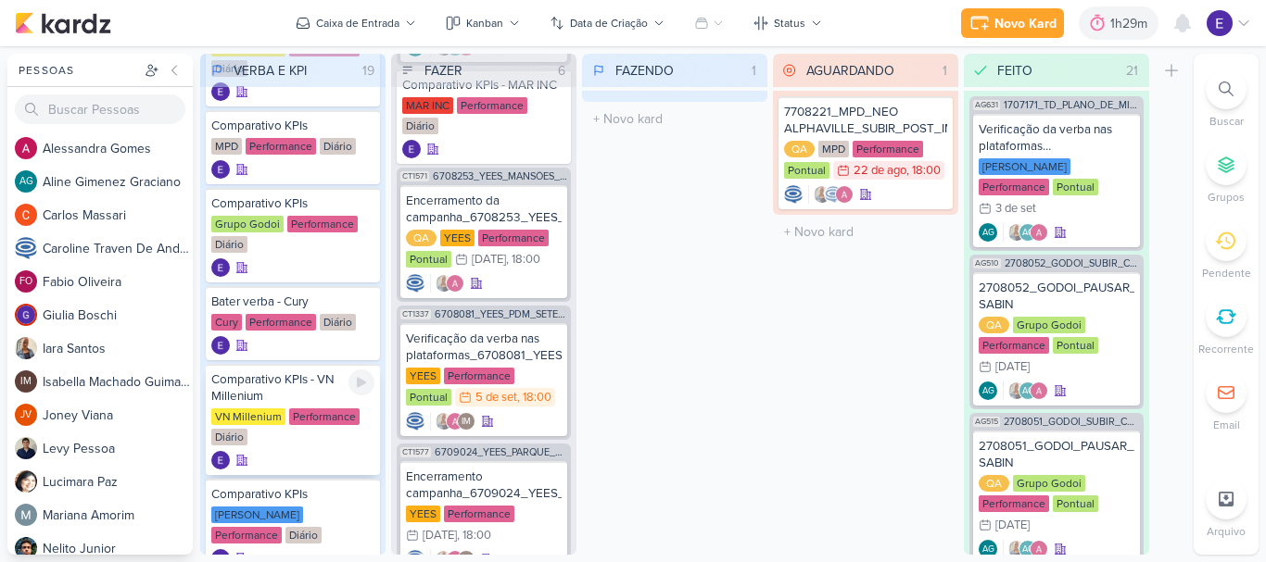
scroll to position [463, 0]
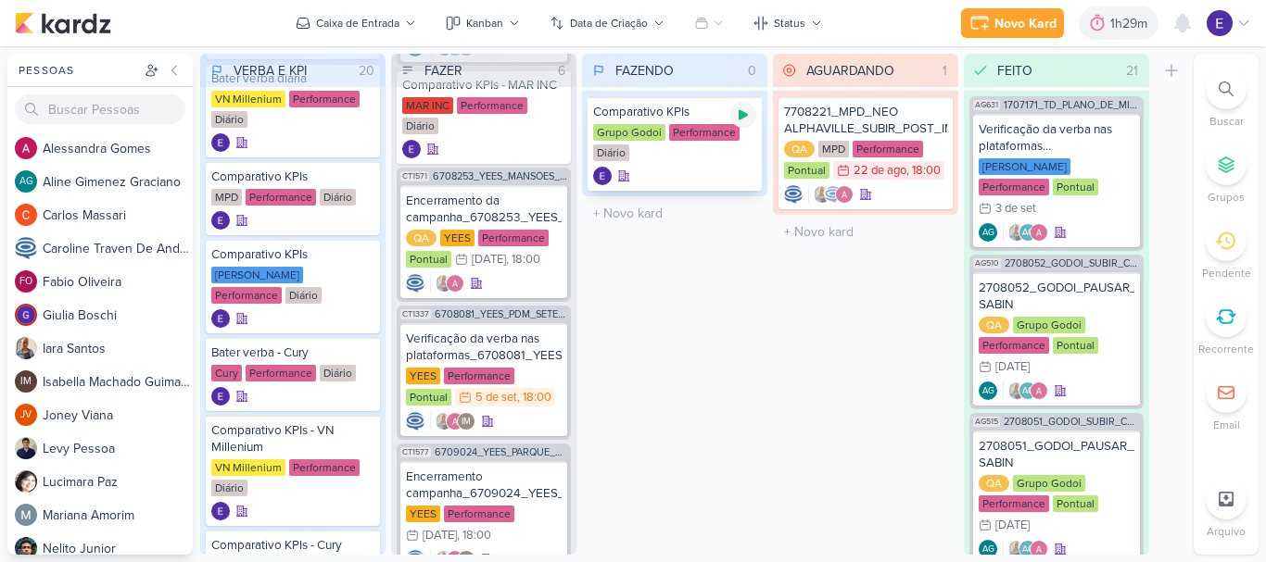
click at [737, 118] on icon at bounding box center [743, 114] width 15 height 15
click at [687, 166] on div "Comparativo KPIs Grupo Godoi Performance Diário" at bounding box center [674, 143] width 174 height 95
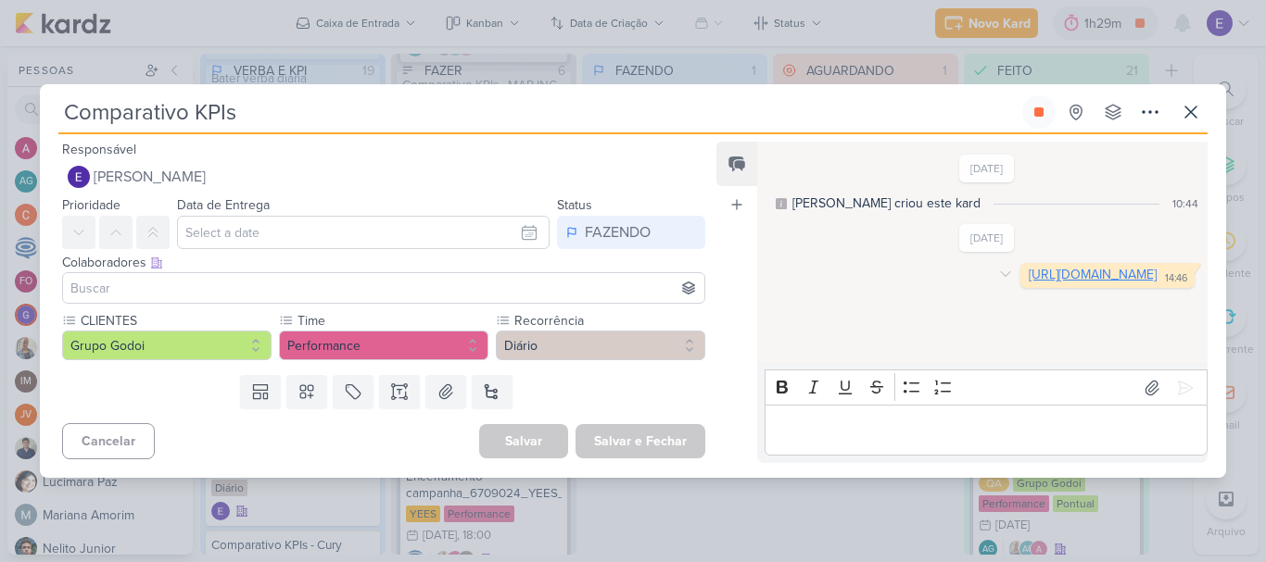
click at [1029, 283] on link "https://docs.google.com/spreadsheets/d/1_xv7QNleeBQsB0AKWfsxGIuMouiut3pyB2sW3gB…" at bounding box center [1093, 275] width 128 height 16
click at [1046, 113] on button at bounding box center [1038, 111] width 33 height 33
click at [1177, 129] on div "Comparativo KPIs Criado por mim nenhum grupo disponível esc" at bounding box center [632, 114] width 1149 height 39
click at [1184, 114] on icon at bounding box center [1191, 112] width 22 height 22
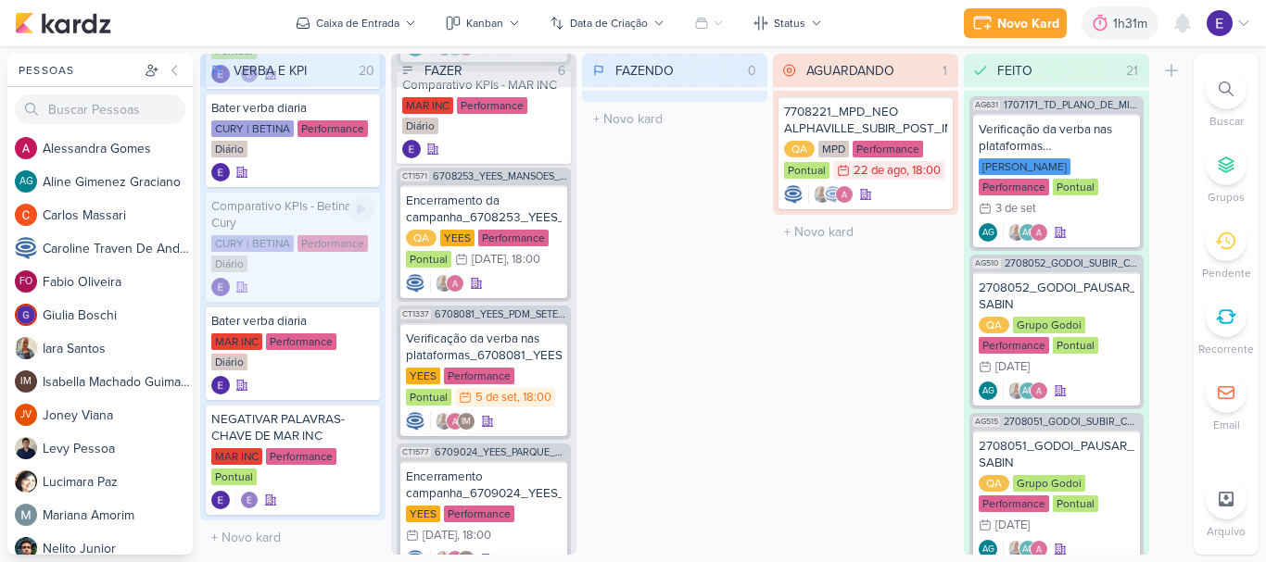
scroll to position [1368, 0]
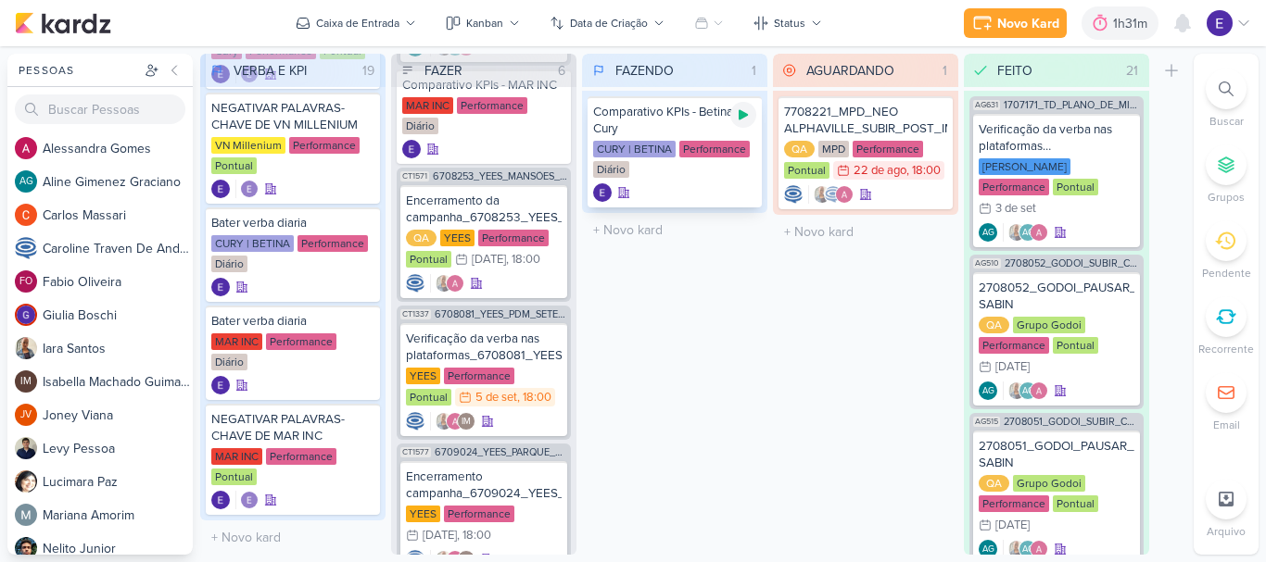
click at [742, 110] on icon at bounding box center [743, 114] width 15 height 15
click at [725, 156] on div "Performance" at bounding box center [714, 149] width 70 height 17
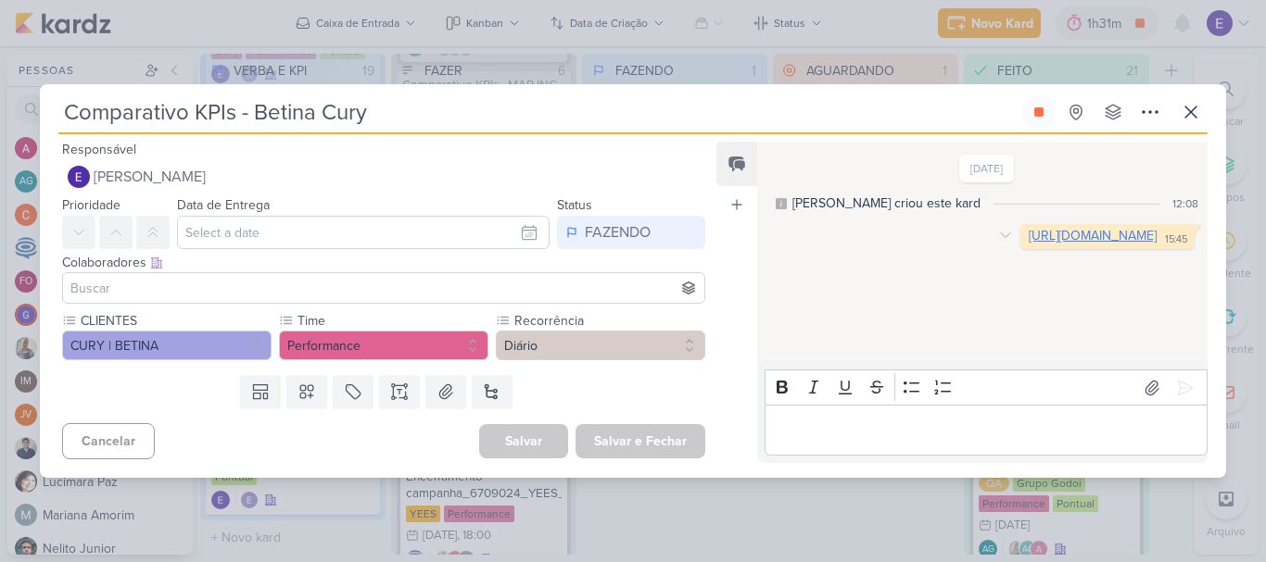
click at [1029, 244] on link "https://docs.google.com/spreadsheets/d/1fpgRpRCxf5ru9-pALbGN7DLSg_5Sh22NijagdYV…" at bounding box center [1093, 236] width 128 height 16
click at [1041, 100] on button at bounding box center [1038, 111] width 33 height 33
click at [1195, 116] on icon at bounding box center [1190, 112] width 11 height 11
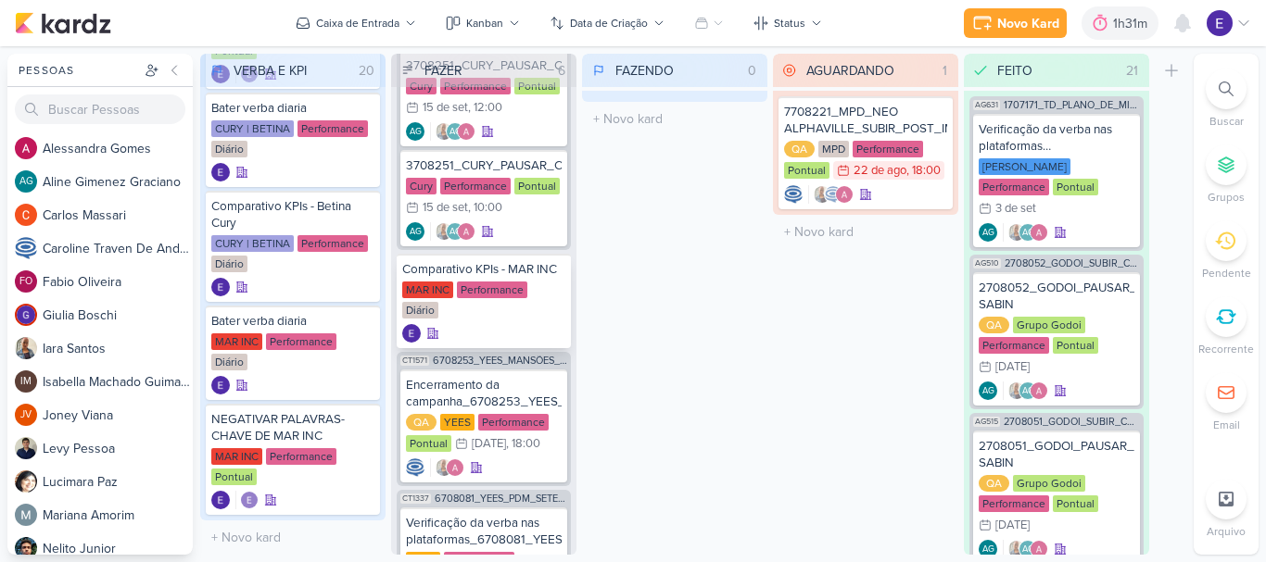
scroll to position [163, 0]
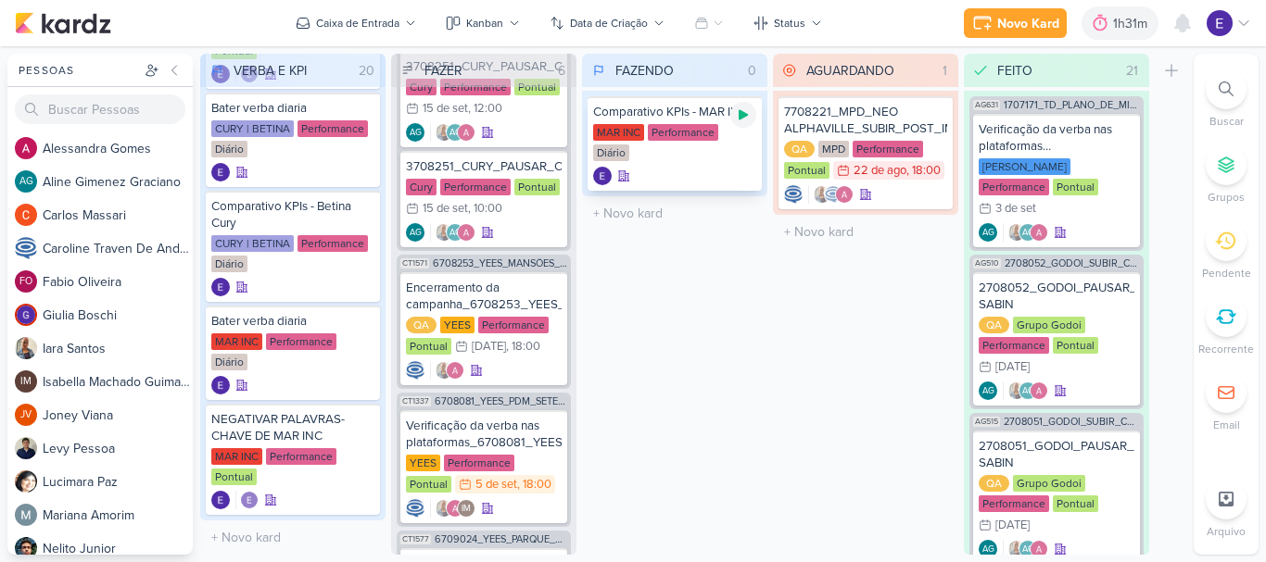
click at [752, 119] on div at bounding box center [743, 115] width 26 height 26
click at [678, 146] on div "MAR INC Performance Diário" at bounding box center [674, 143] width 163 height 39
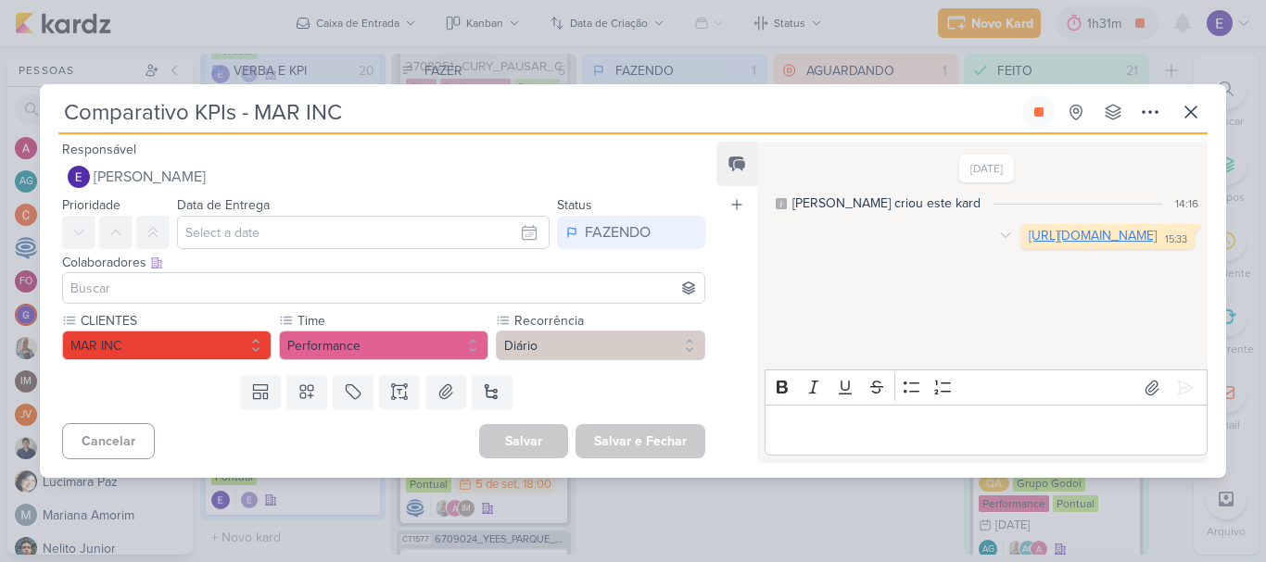
click at [1029, 244] on link "https://docs.google.com/spreadsheets/d/1ybJ_1SNKDOKfKT9UsQ-5Aoh-QRJQHkSG2BY1Gru…" at bounding box center [1093, 236] width 128 height 16
click at [1036, 114] on icon at bounding box center [1038, 111] width 9 height 9
click at [1180, 112] on icon at bounding box center [1191, 112] width 22 height 22
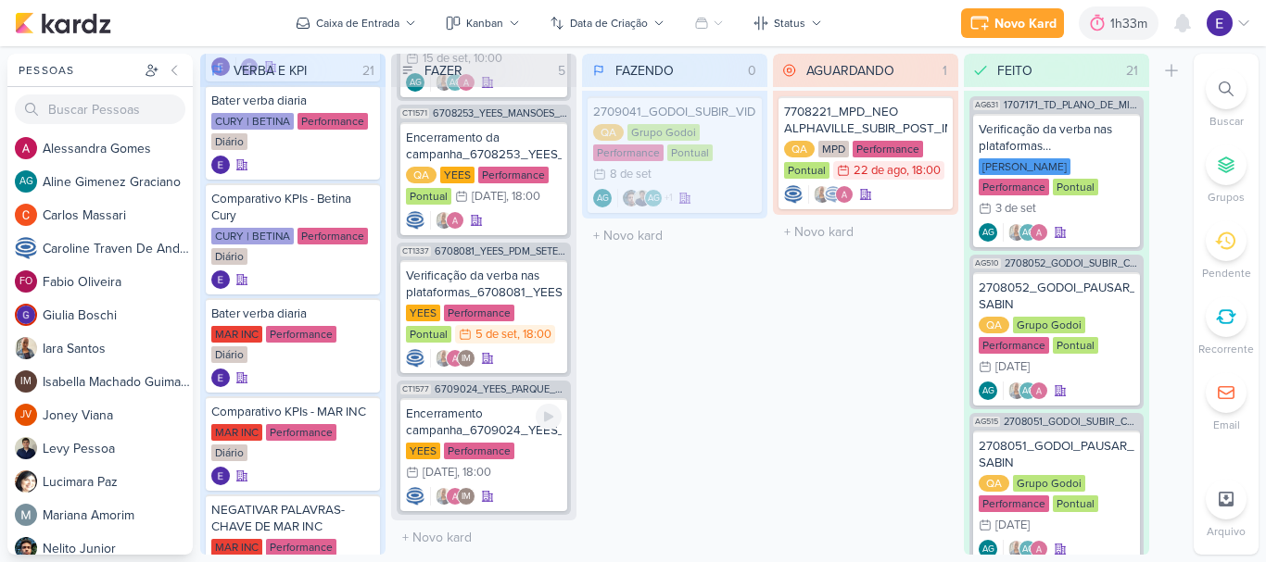
scroll to position [321, 0]
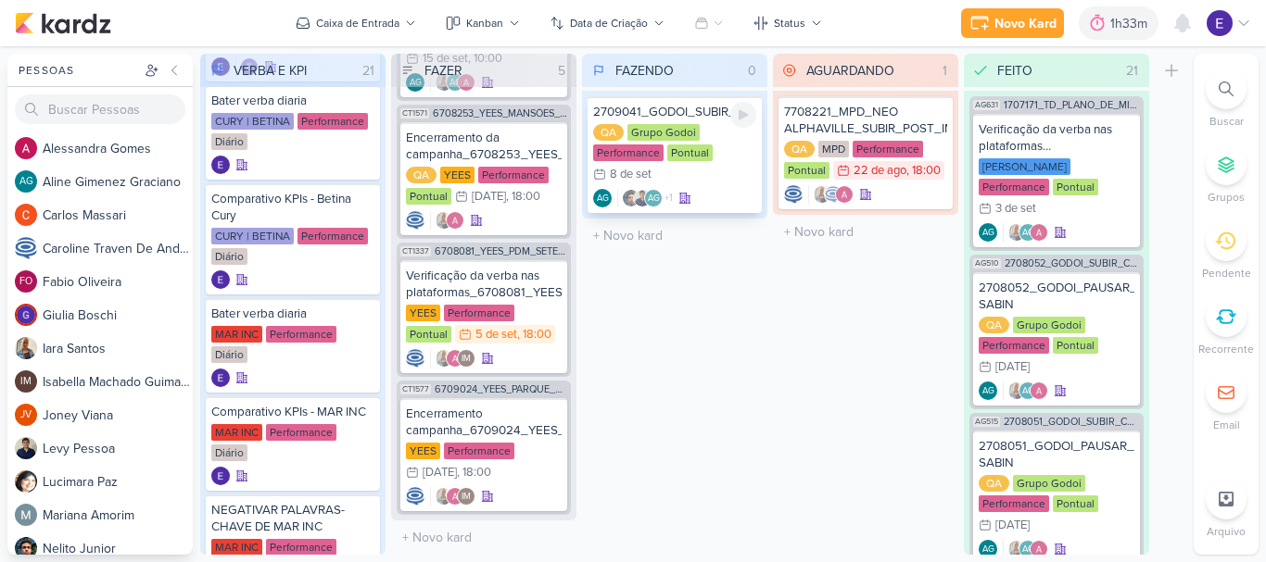
click at [744, 134] on div "QA Grupo Godoi Performance Pontual 8/9 8 de set" at bounding box center [674, 154] width 163 height 61
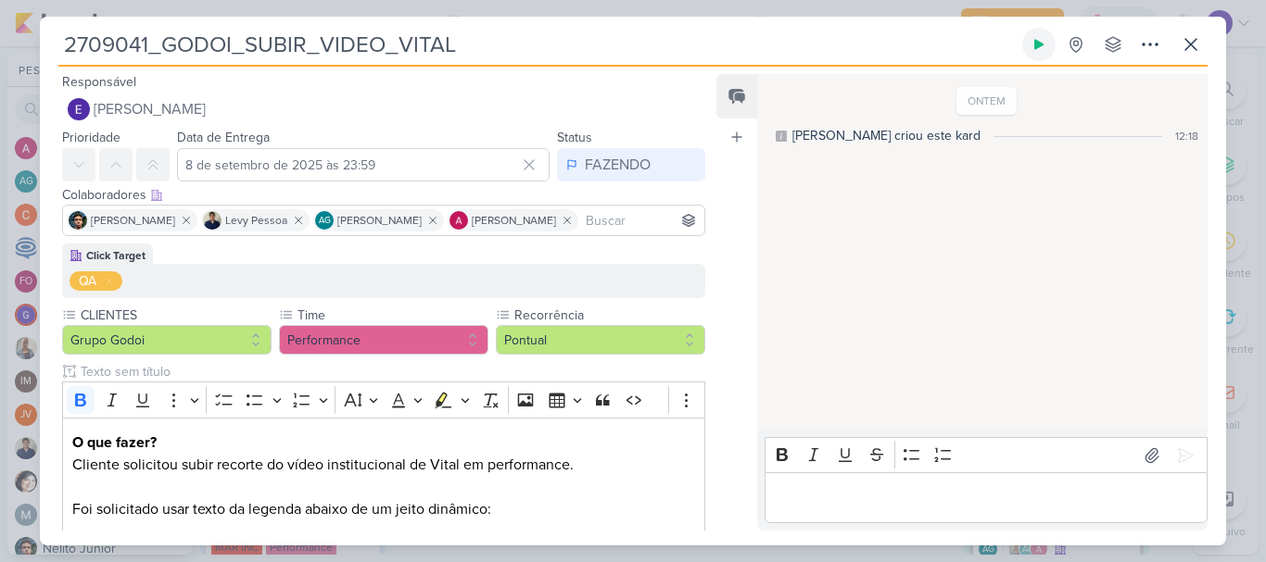
click at [1035, 40] on icon at bounding box center [1038, 45] width 9 height 10
drag, startPoint x: 643, startPoint y: 329, endPoint x: 267, endPoint y: -112, distance: 579.7
click at [267, 0] on html "1.99.0 Novo Kard Ctrl + k 1h34m 2709041_GODOI_SUBIR_VIDEO_VITAL 0h1m Hoje 1h34m…" at bounding box center [633, 281] width 1266 height 562
